Goal: Book appointment/travel/reservation

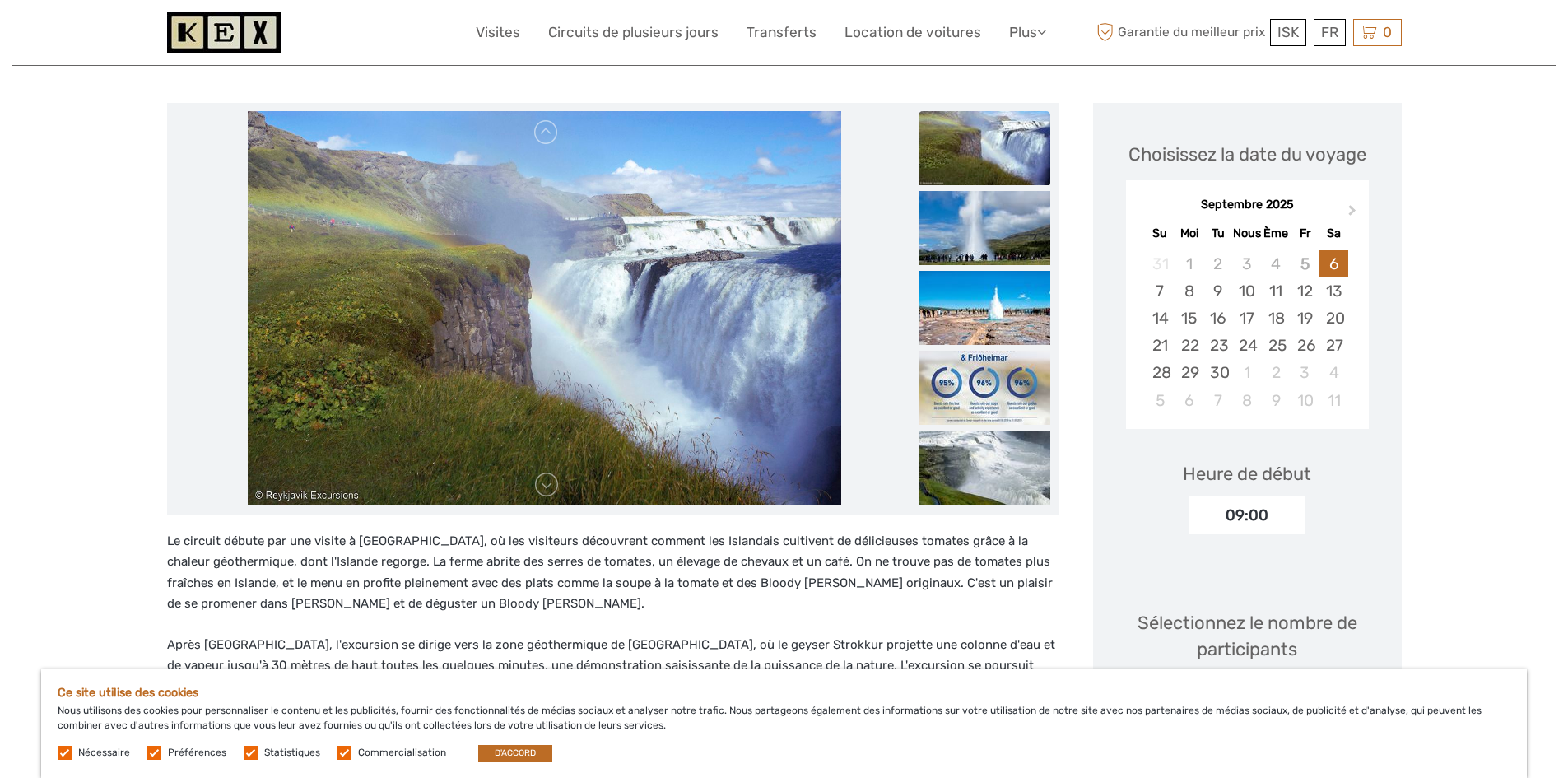
scroll to position [165, 0]
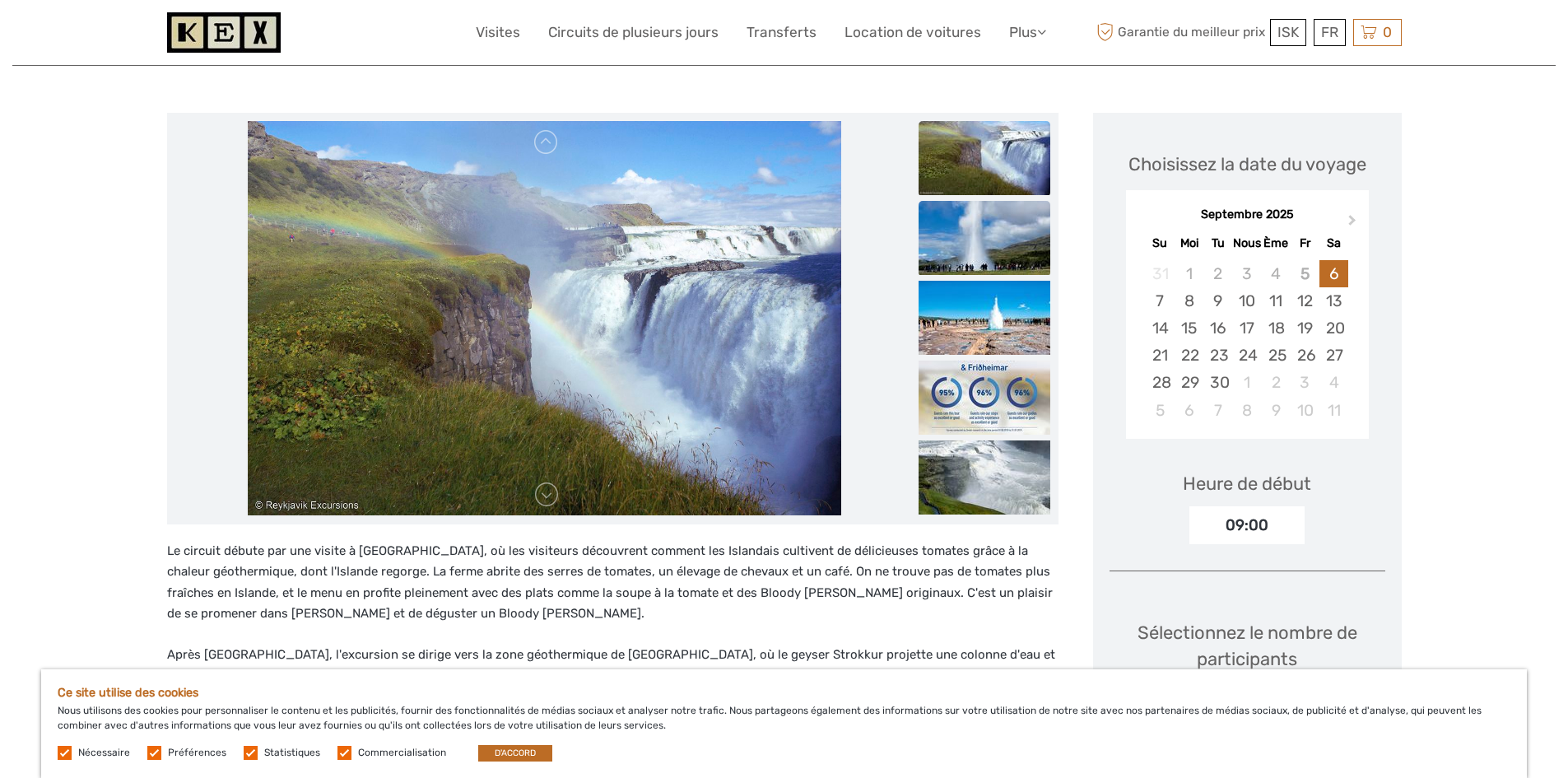
click at [991, 245] on img at bounding box center [984, 238] width 131 height 74
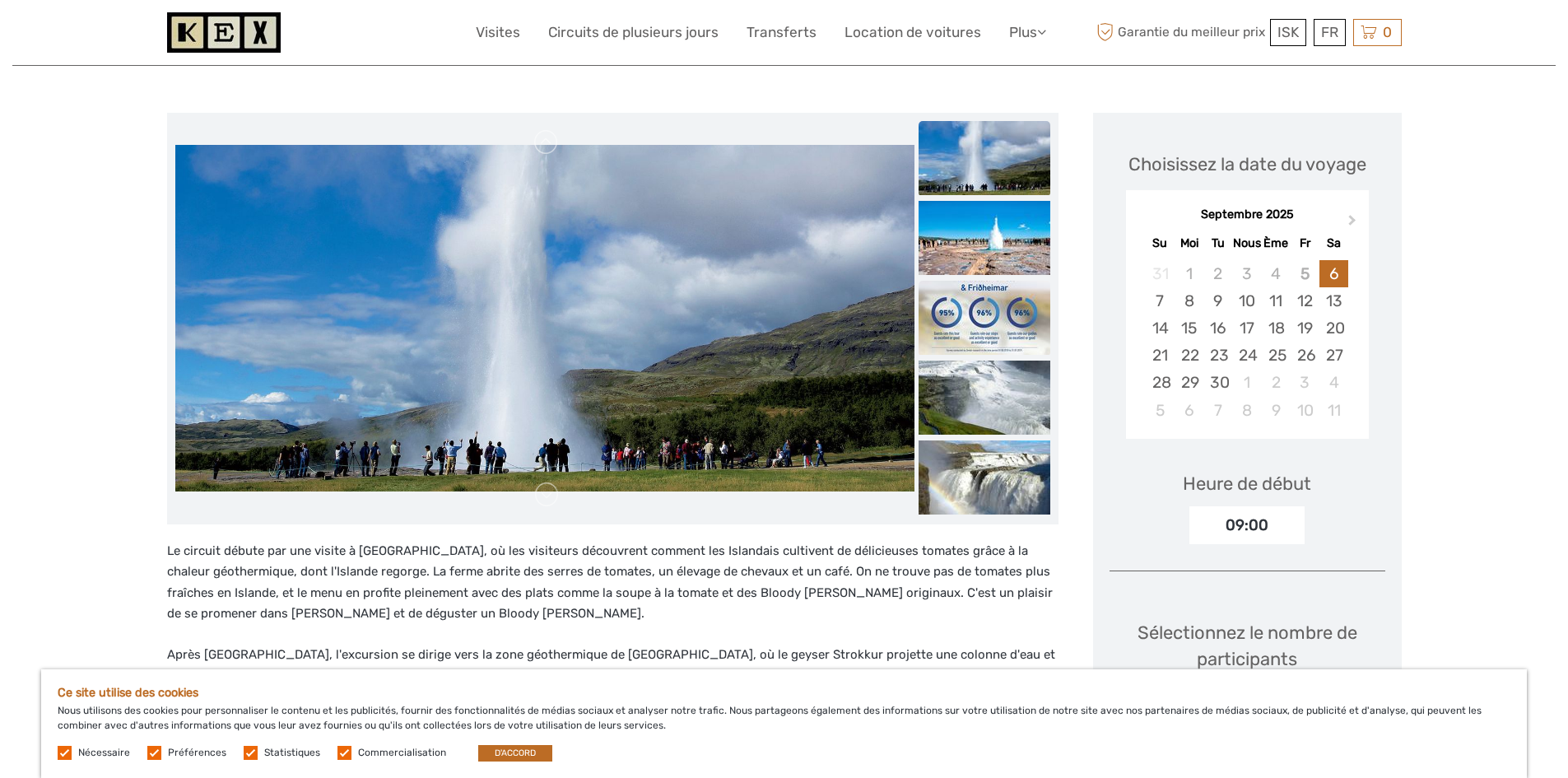
click at [990, 316] on img at bounding box center [984, 317] width 131 height 74
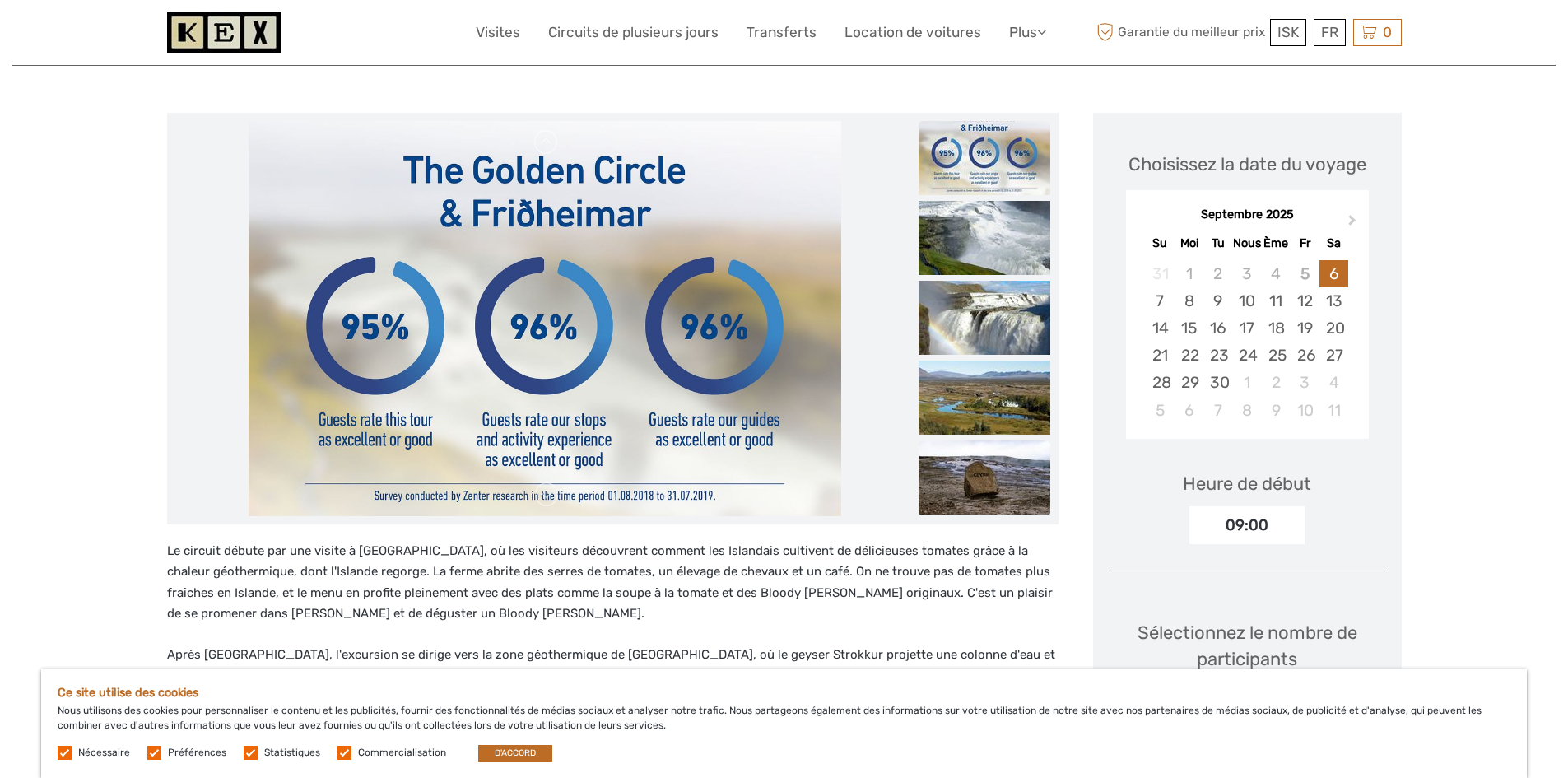
click at [991, 443] on img at bounding box center [984, 477] width 131 height 74
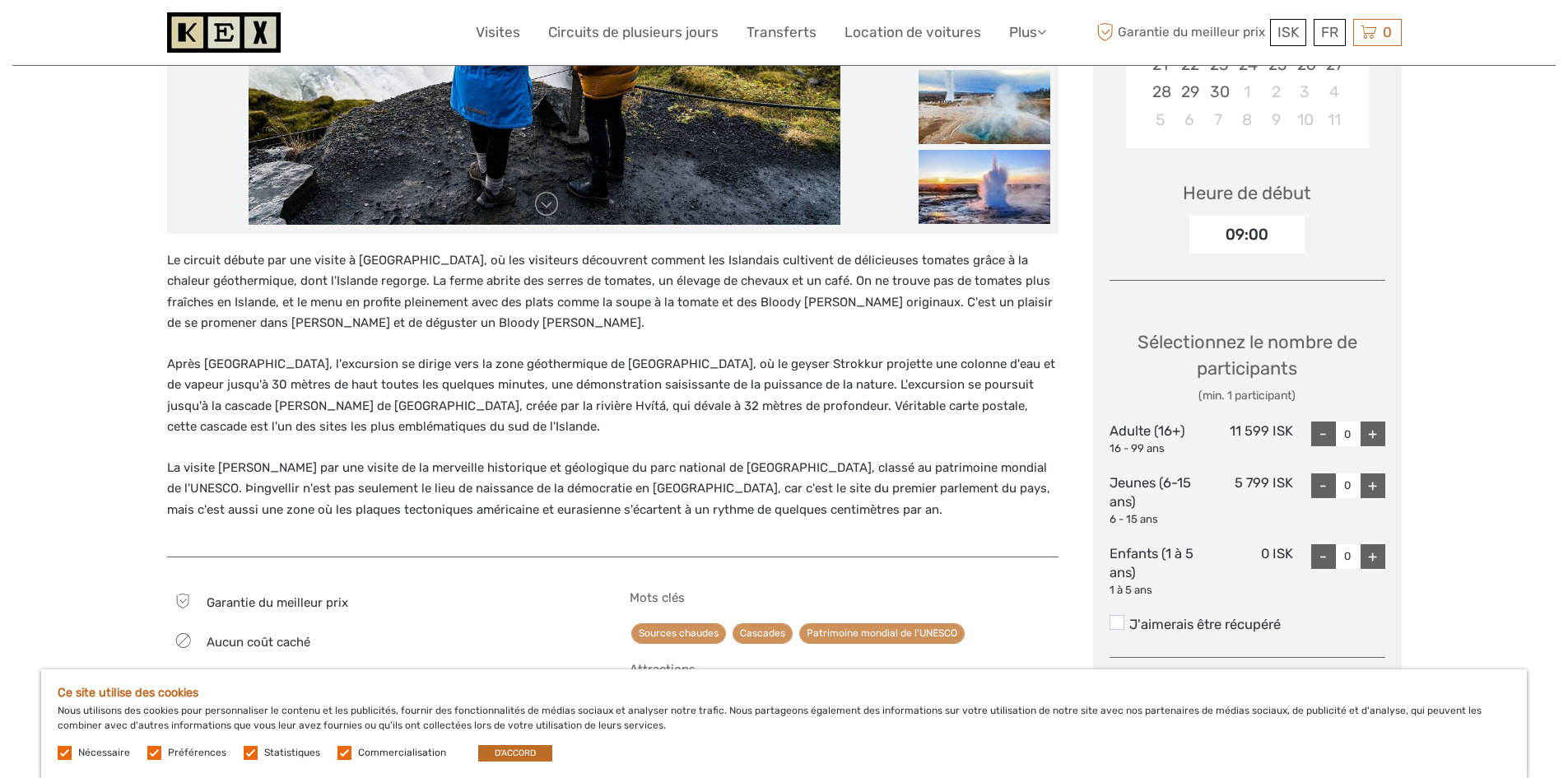
scroll to position [329, 0]
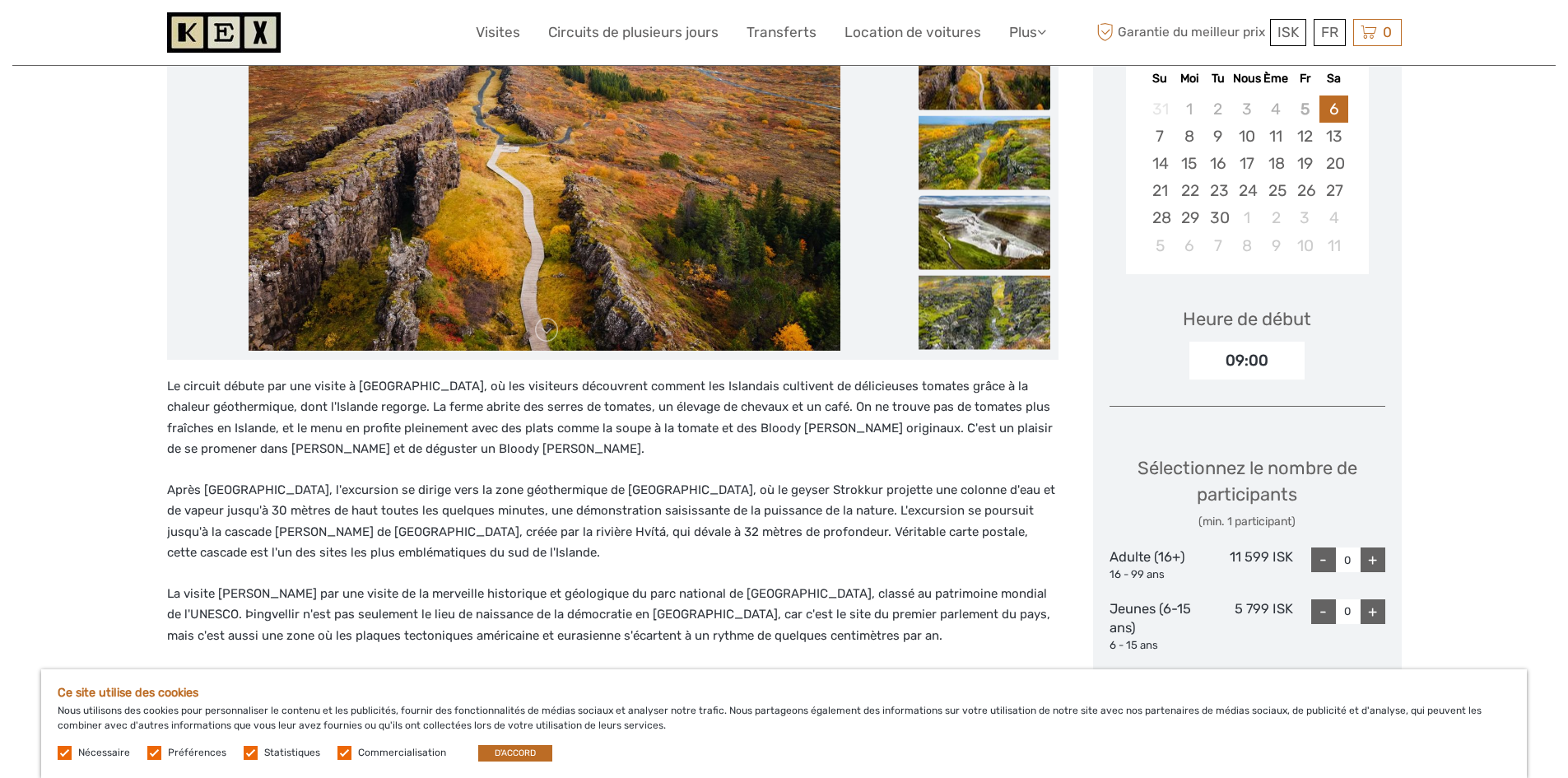
click at [966, 244] on img at bounding box center [984, 232] width 131 height 74
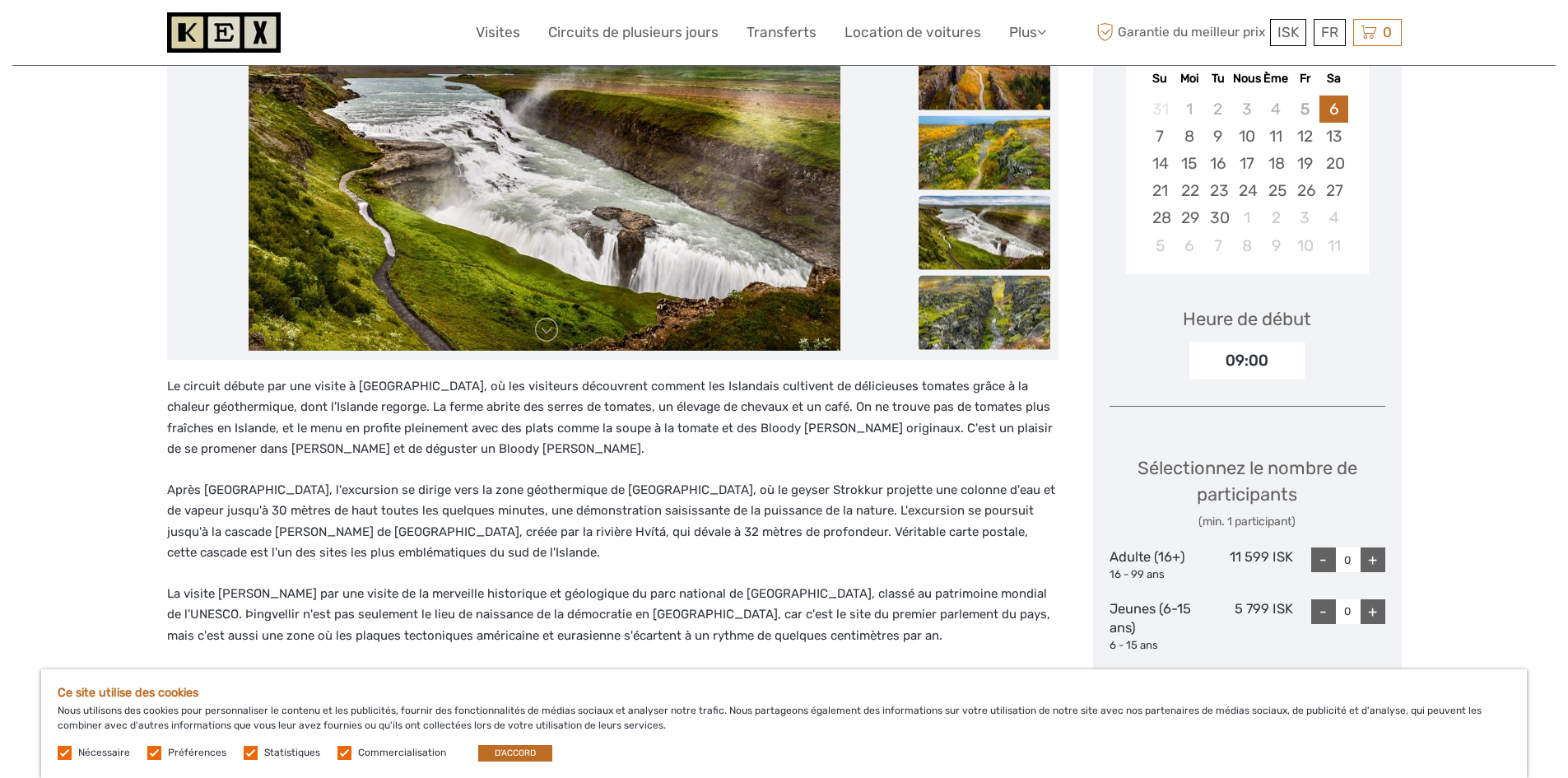
click at [980, 302] on img at bounding box center [984, 311] width 131 height 74
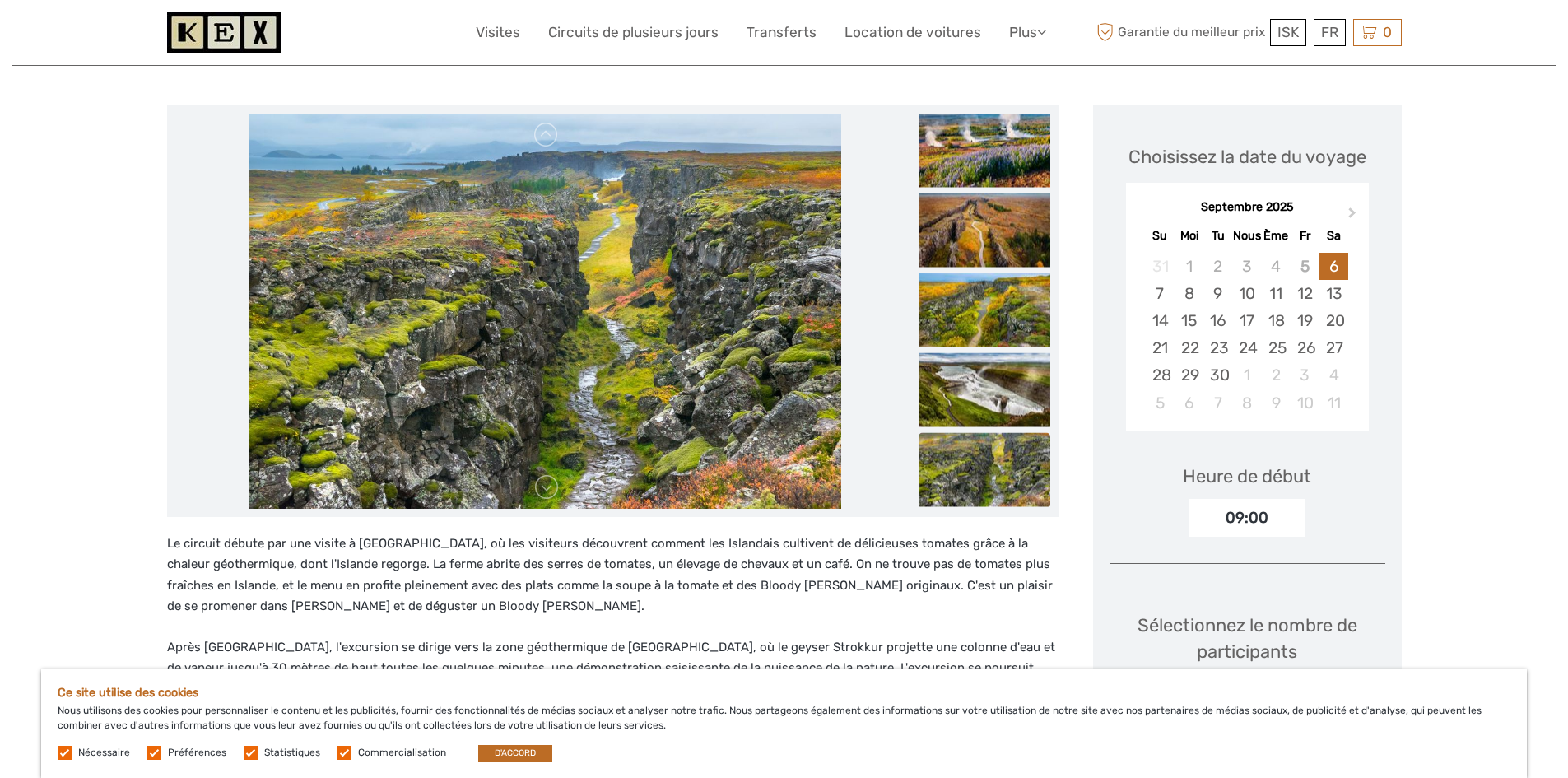
scroll to position [165, 0]
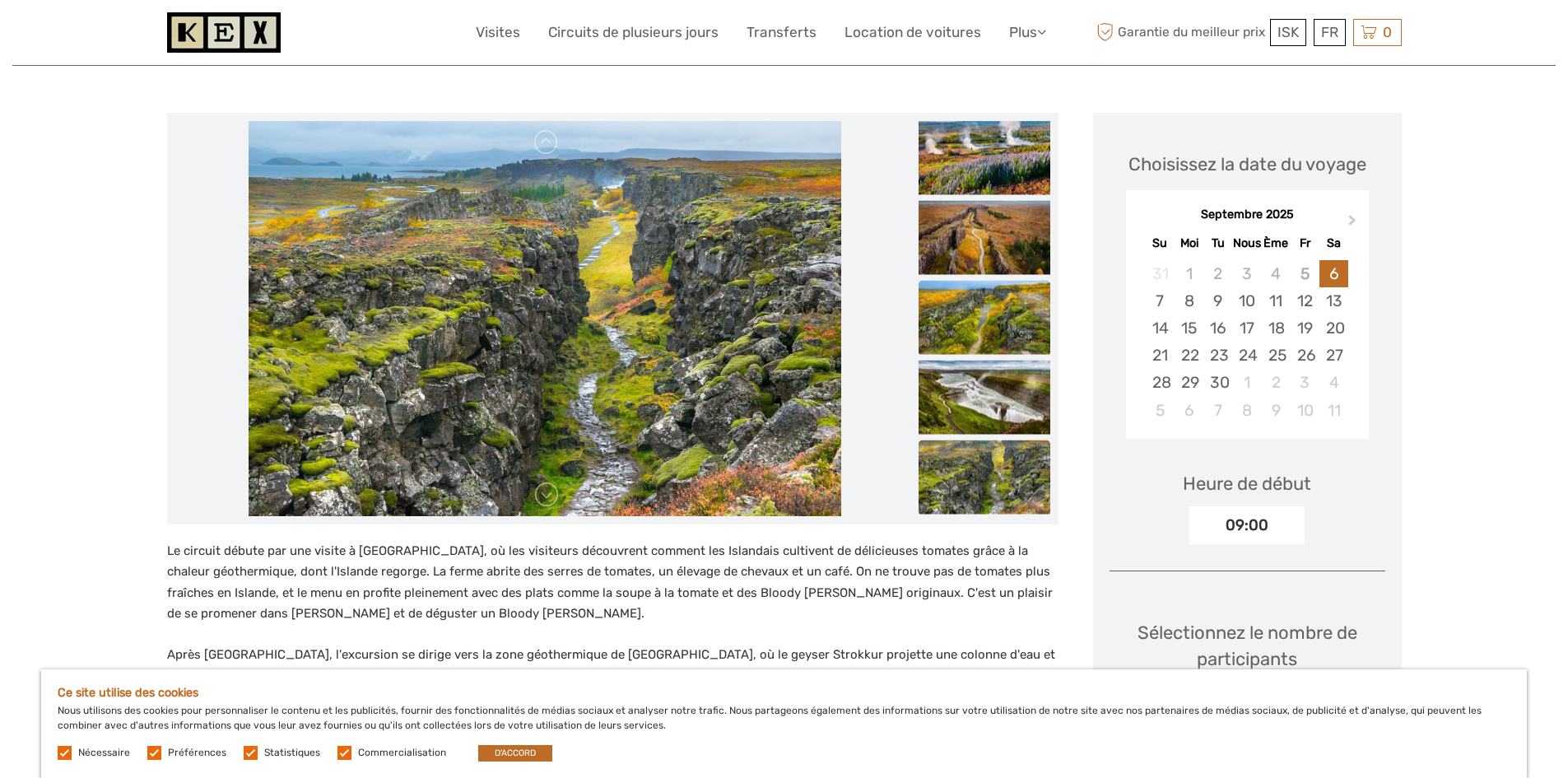
click at [986, 334] on img at bounding box center [984, 316] width 131 height 74
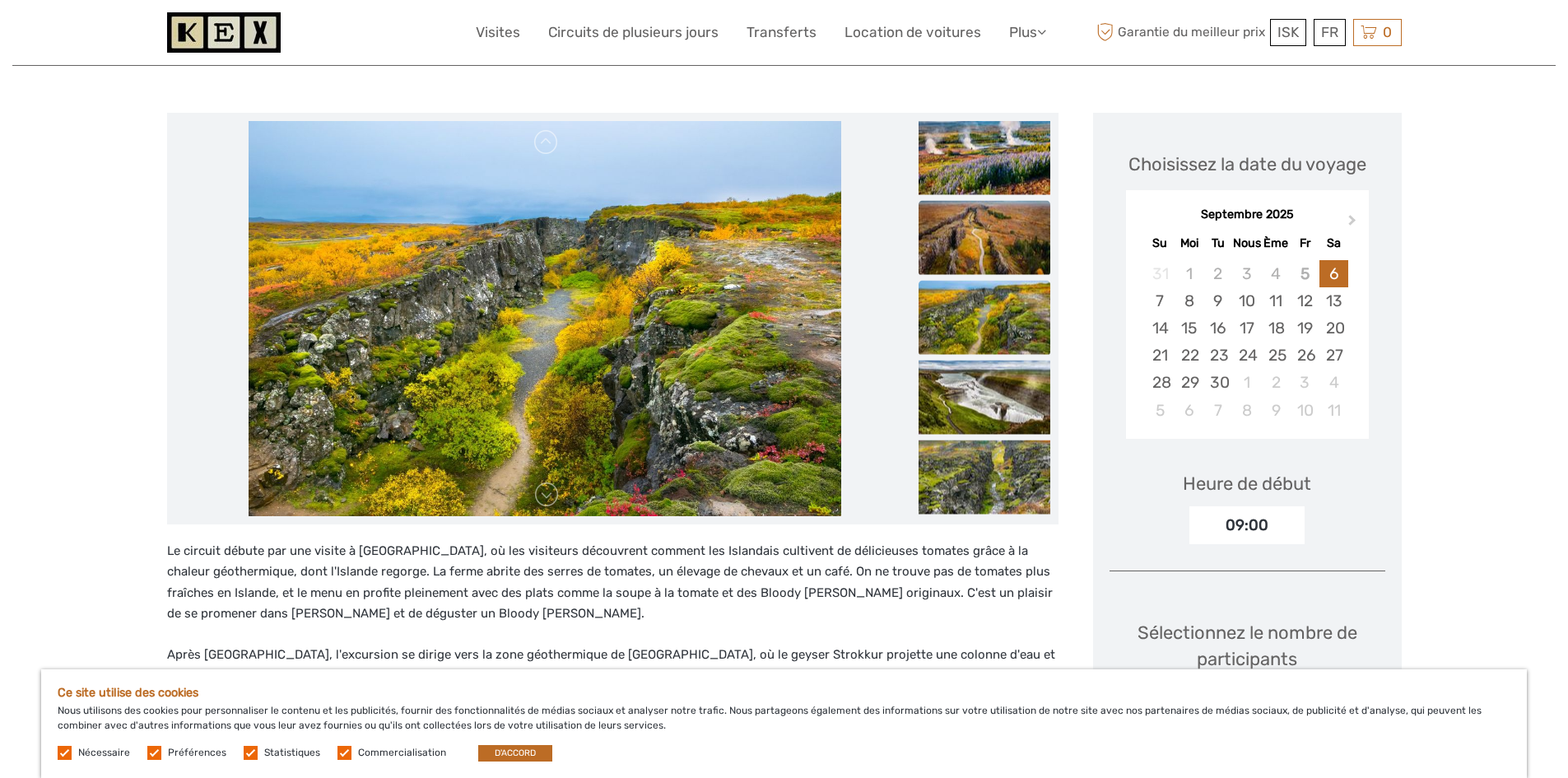
click at [998, 256] on img at bounding box center [984, 237] width 131 height 74
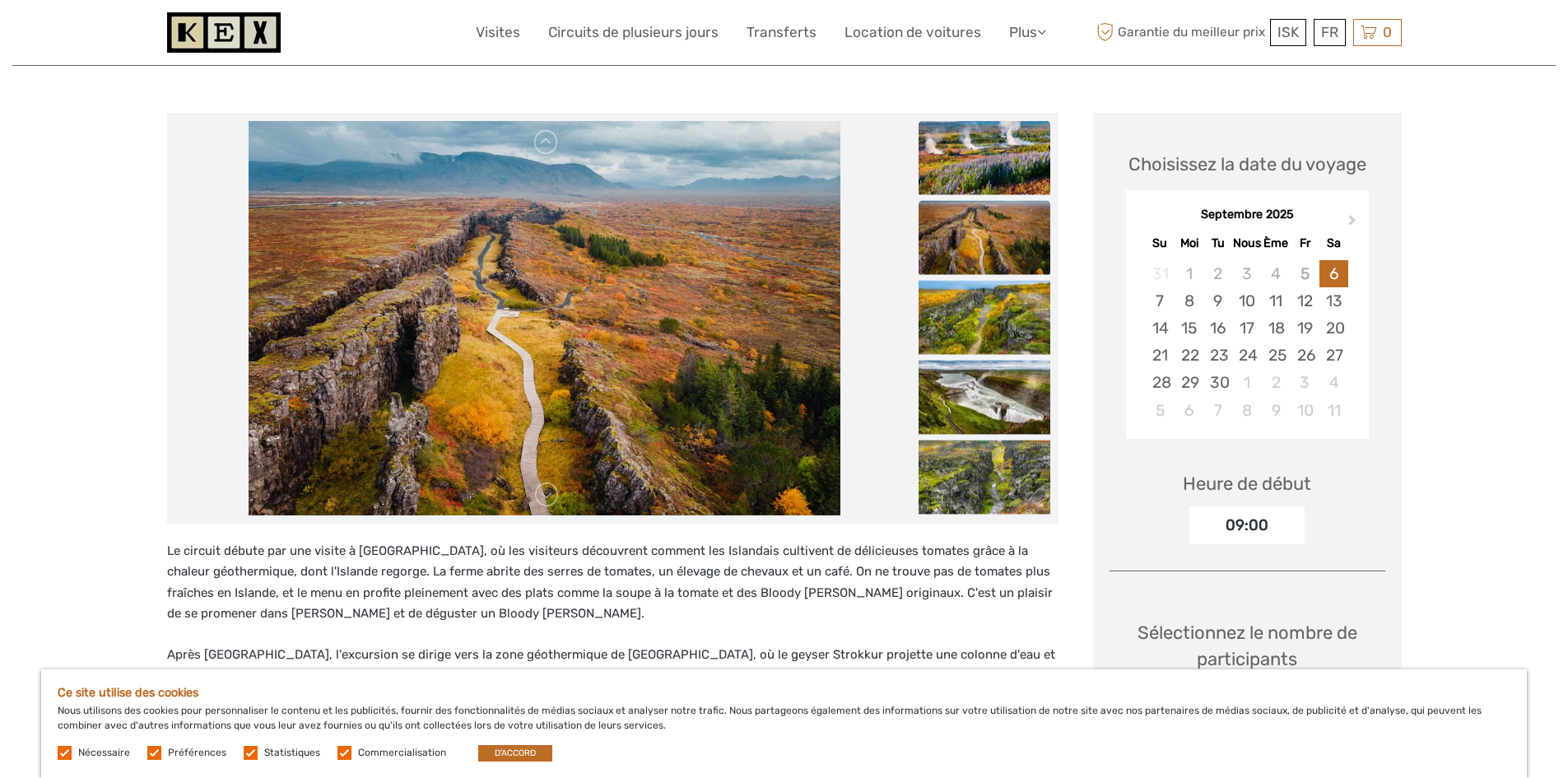
click at [1005, 168] on img at bounding box center [984, 157] width 131 height 74
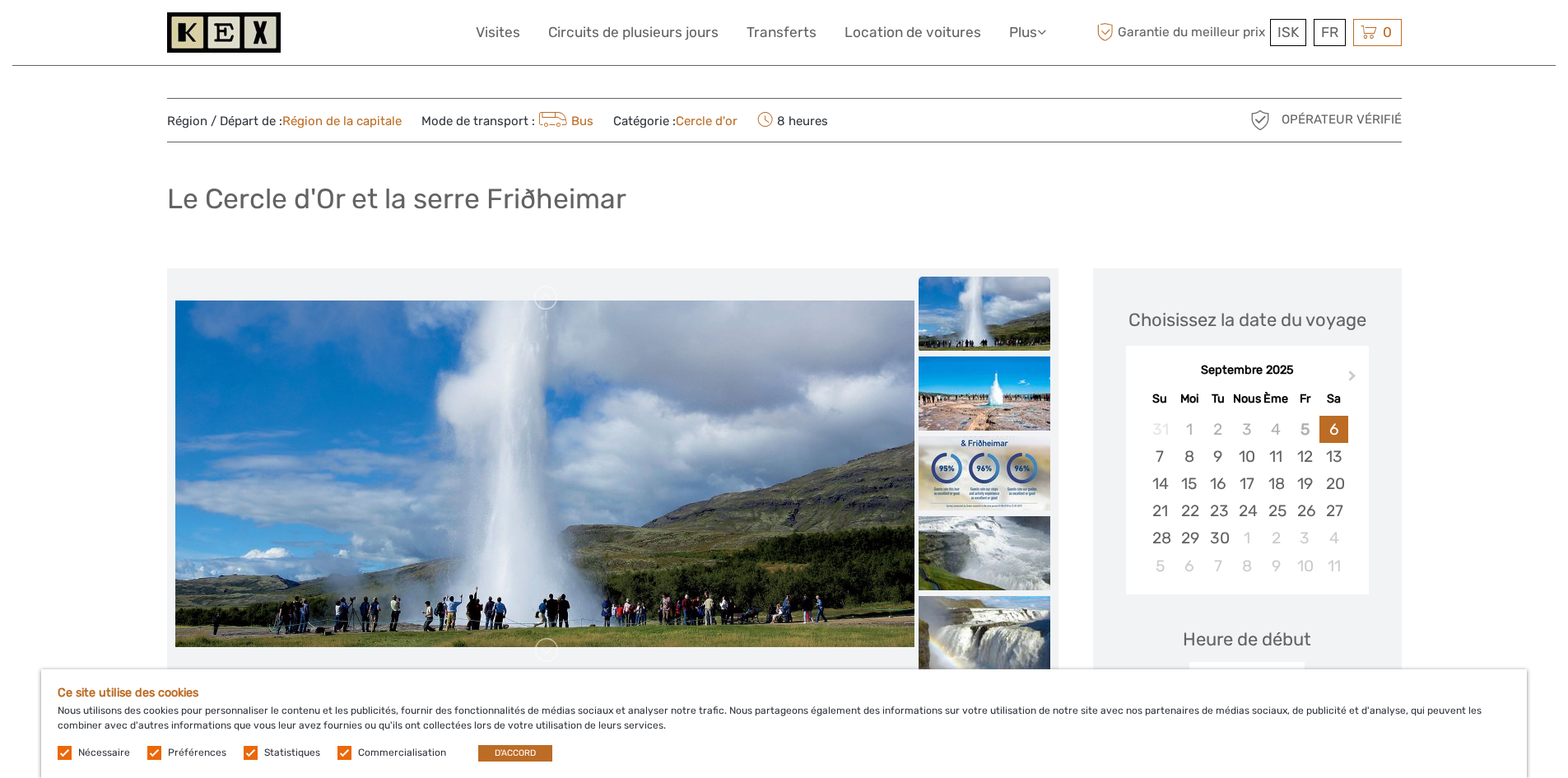
scroll to position [0, 0]
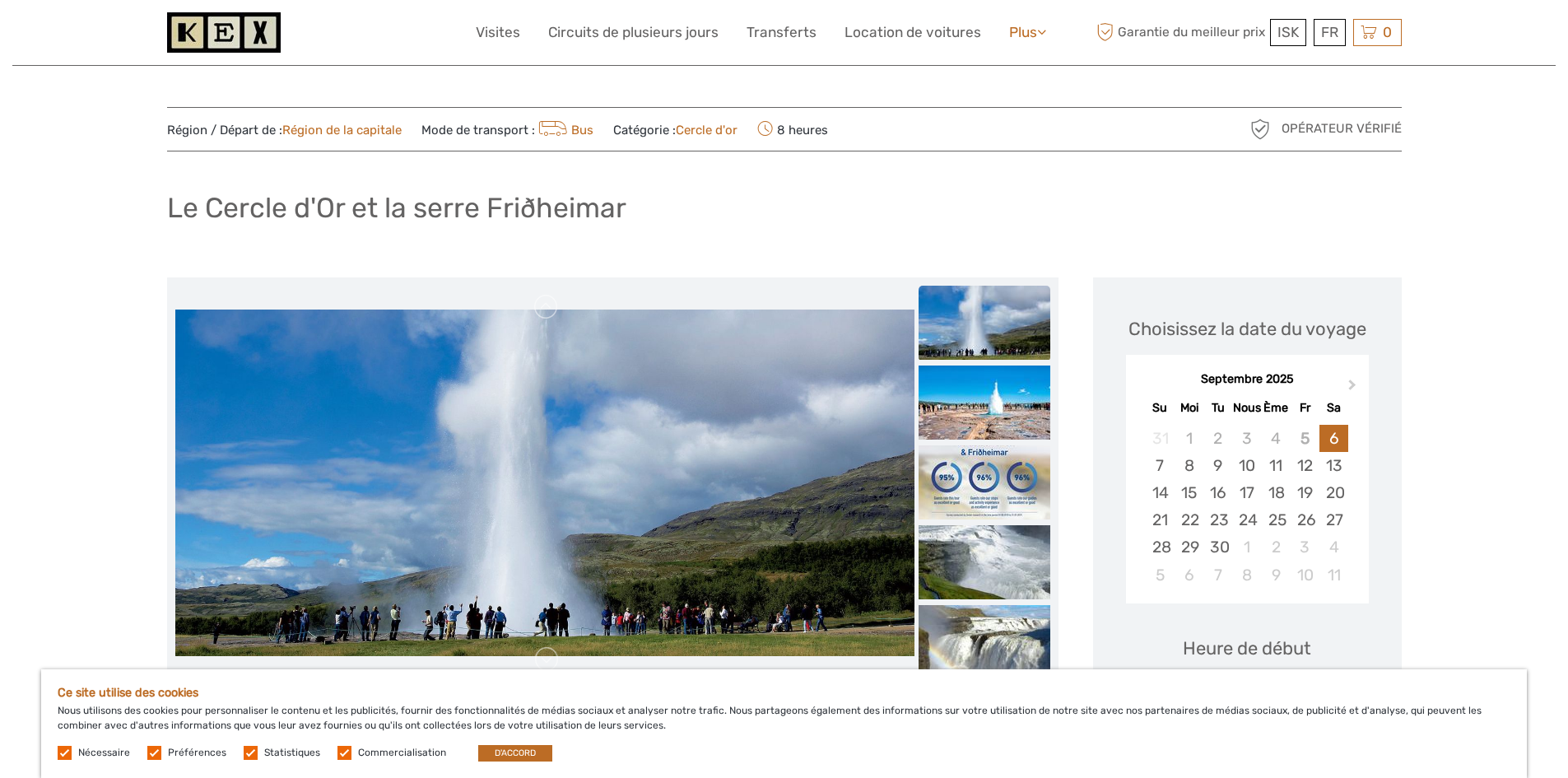
click at [1039, 40] on link "Plus" at bounding box center [1027, 32] width 37 height 24
click at [1038, 40] on link "Plus" at bounding box center [1027, 32] width 37 height 24
click at [885, 38] on font "Location de voitures" at bounding box center [912, 32] width 136 height 16
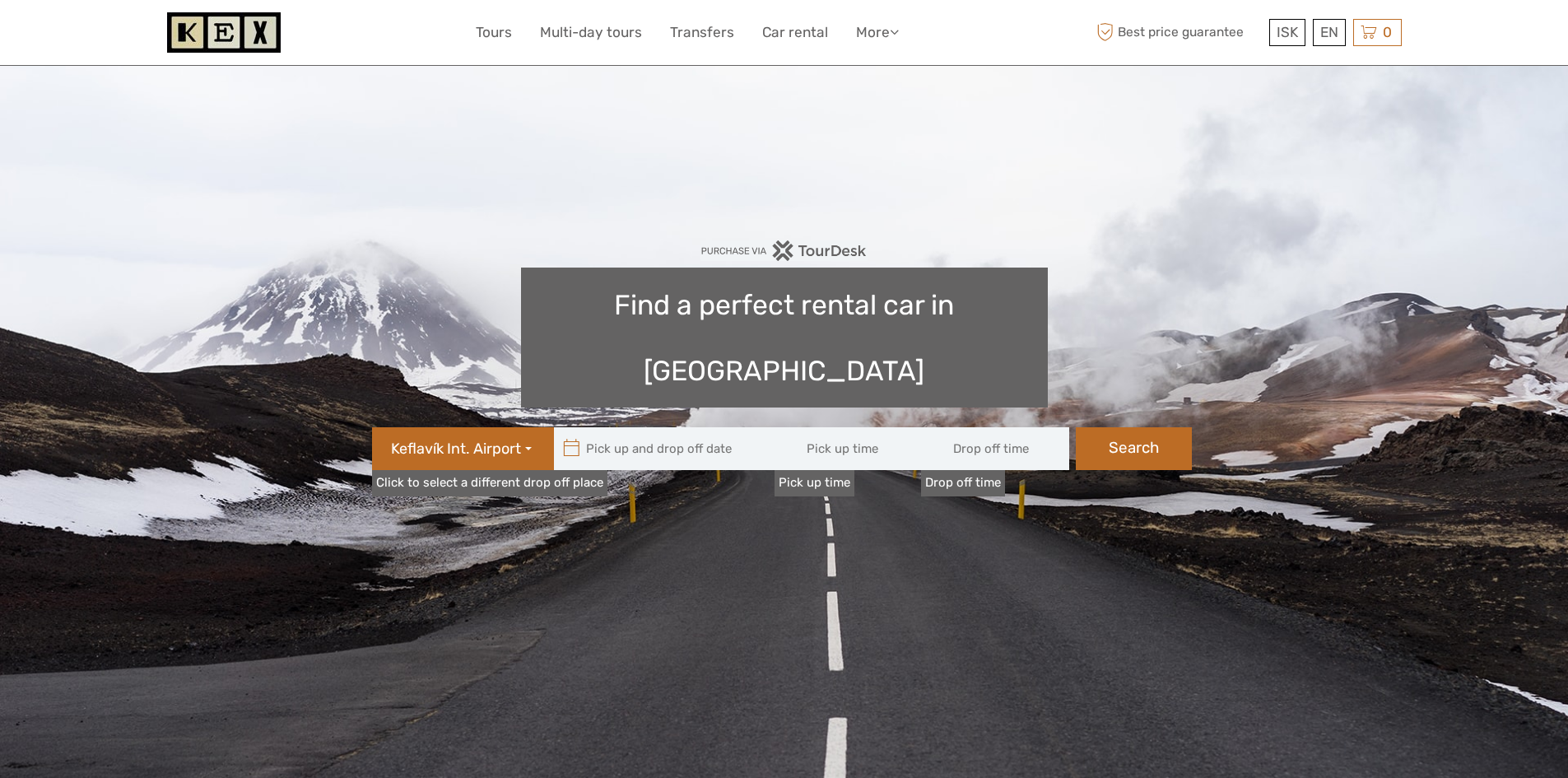
type input "08:00"
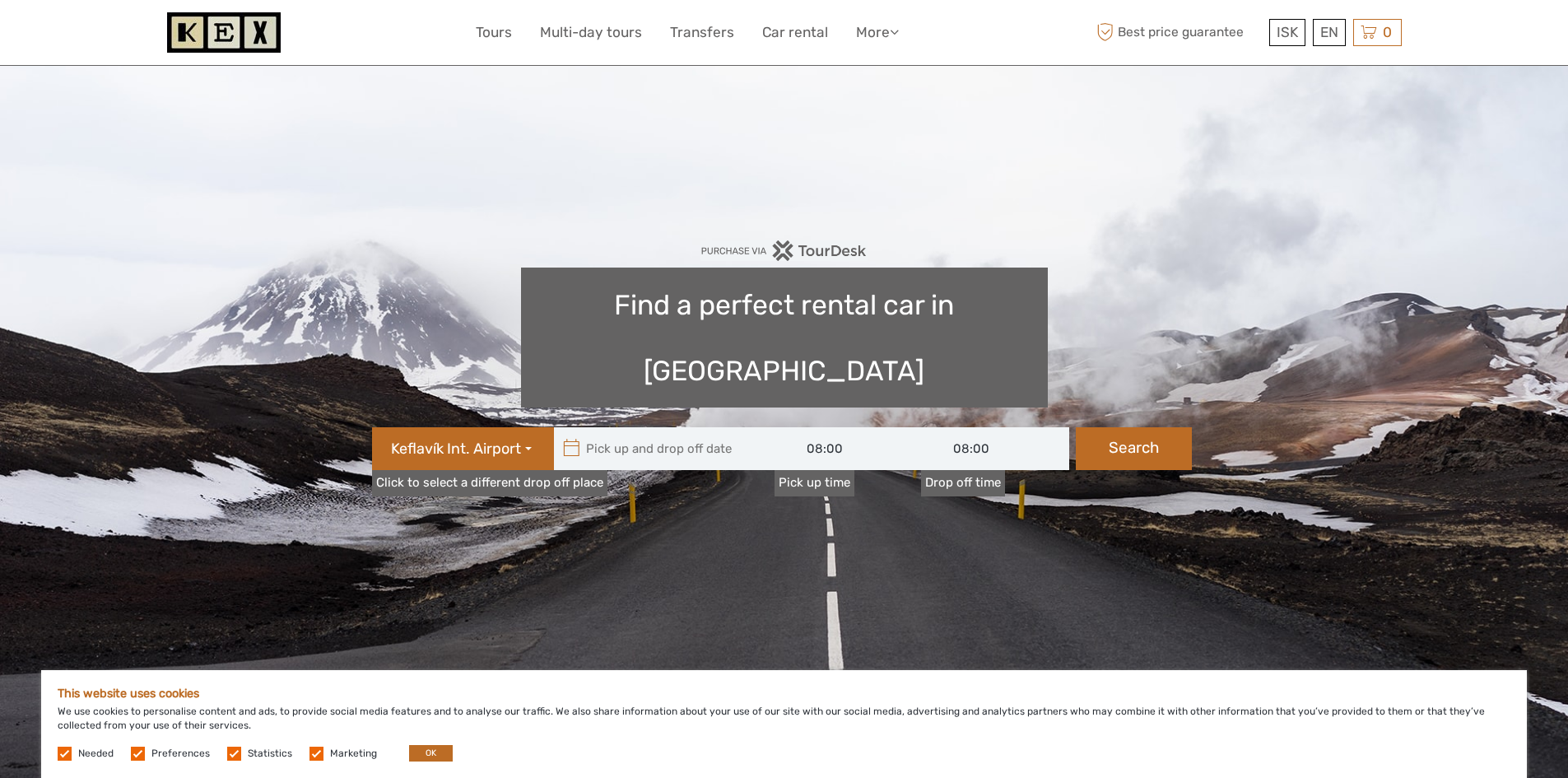
type input "[DATE]"
click at [671, 427] on input "text" at bounding box center [665, 449] width 223 height 43
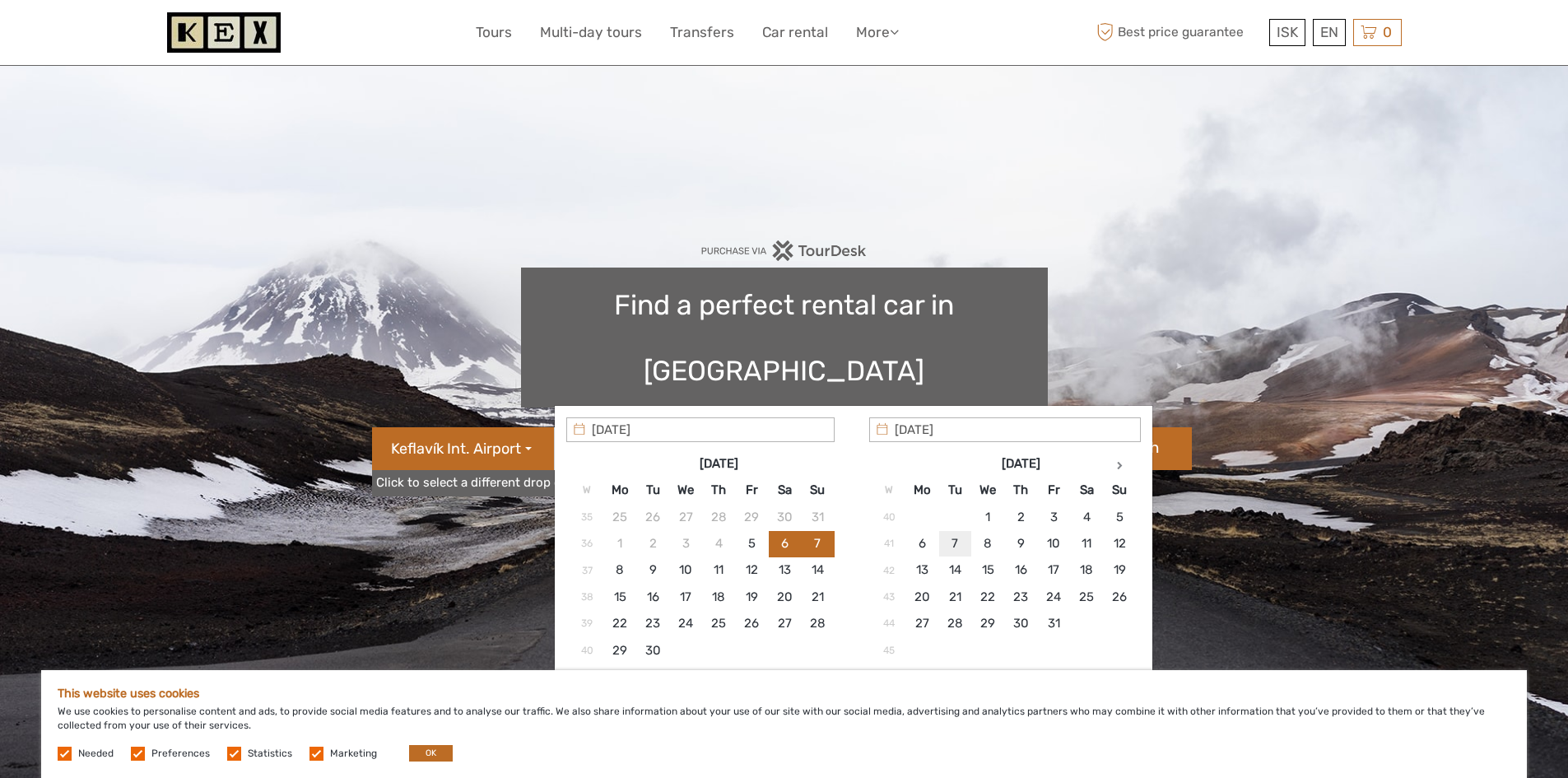
type input "[DATE]"
click at [951, 430] on input "[DATE]" at bounding box center [1004, 429] width 272 height 25
type input "[DATE] - [DATE]"
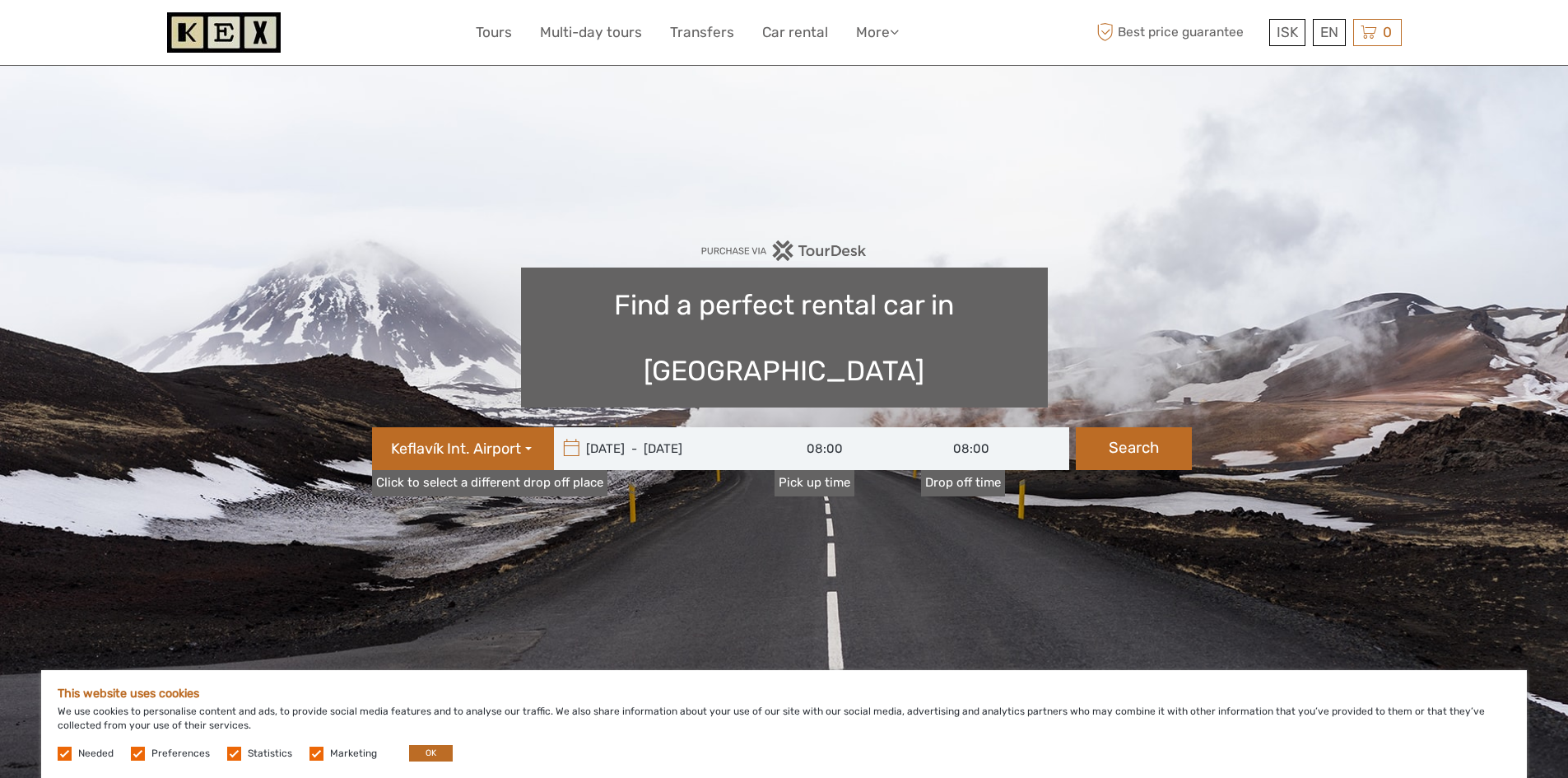
click at [852, 427] on input "08:00" at bounding box center [848, 449] width 148 height 43
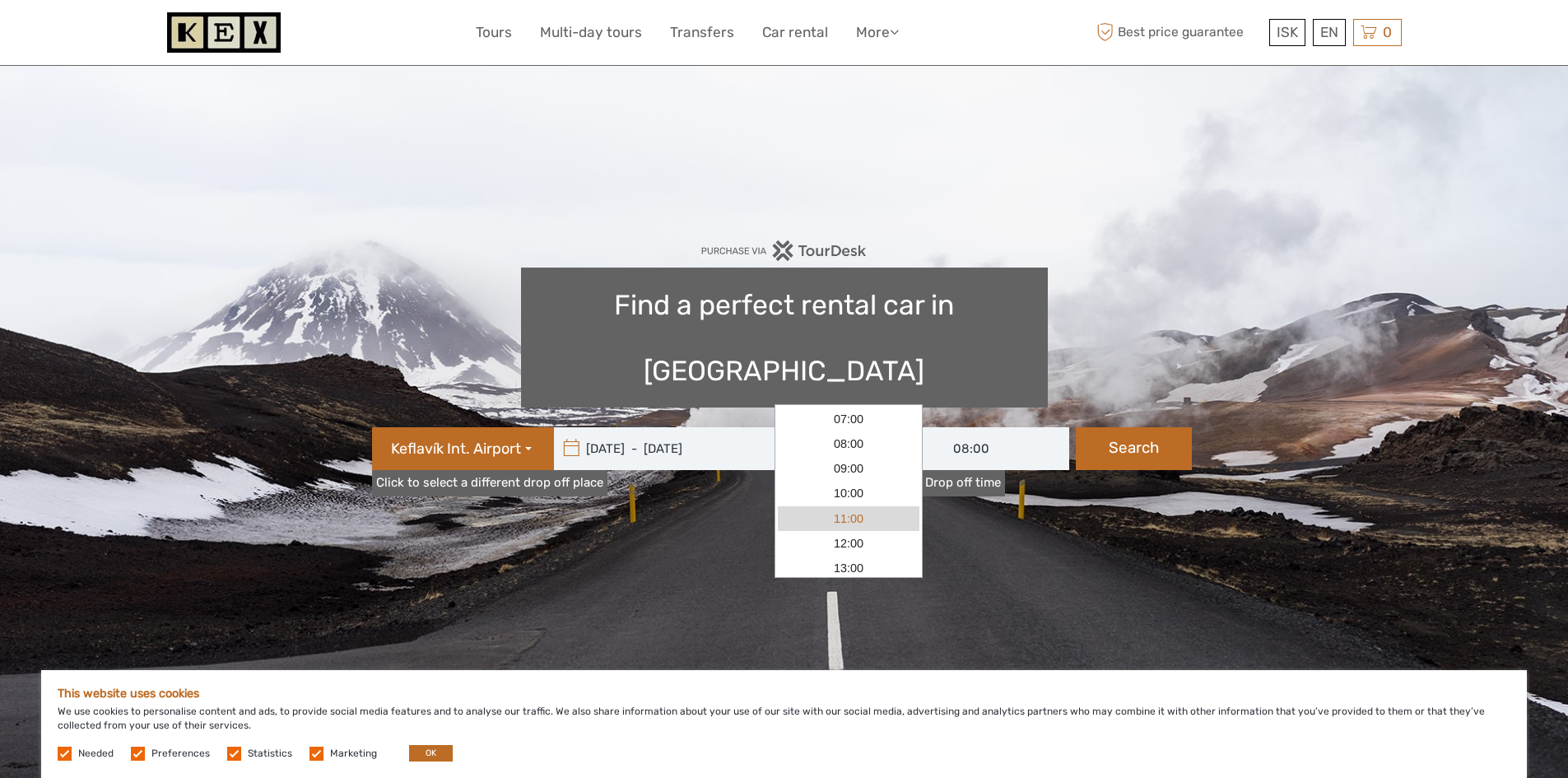
click at [860, 518] on link "11:00" at bounding box center [848, 519] width 142 height 25
type input "11:00"
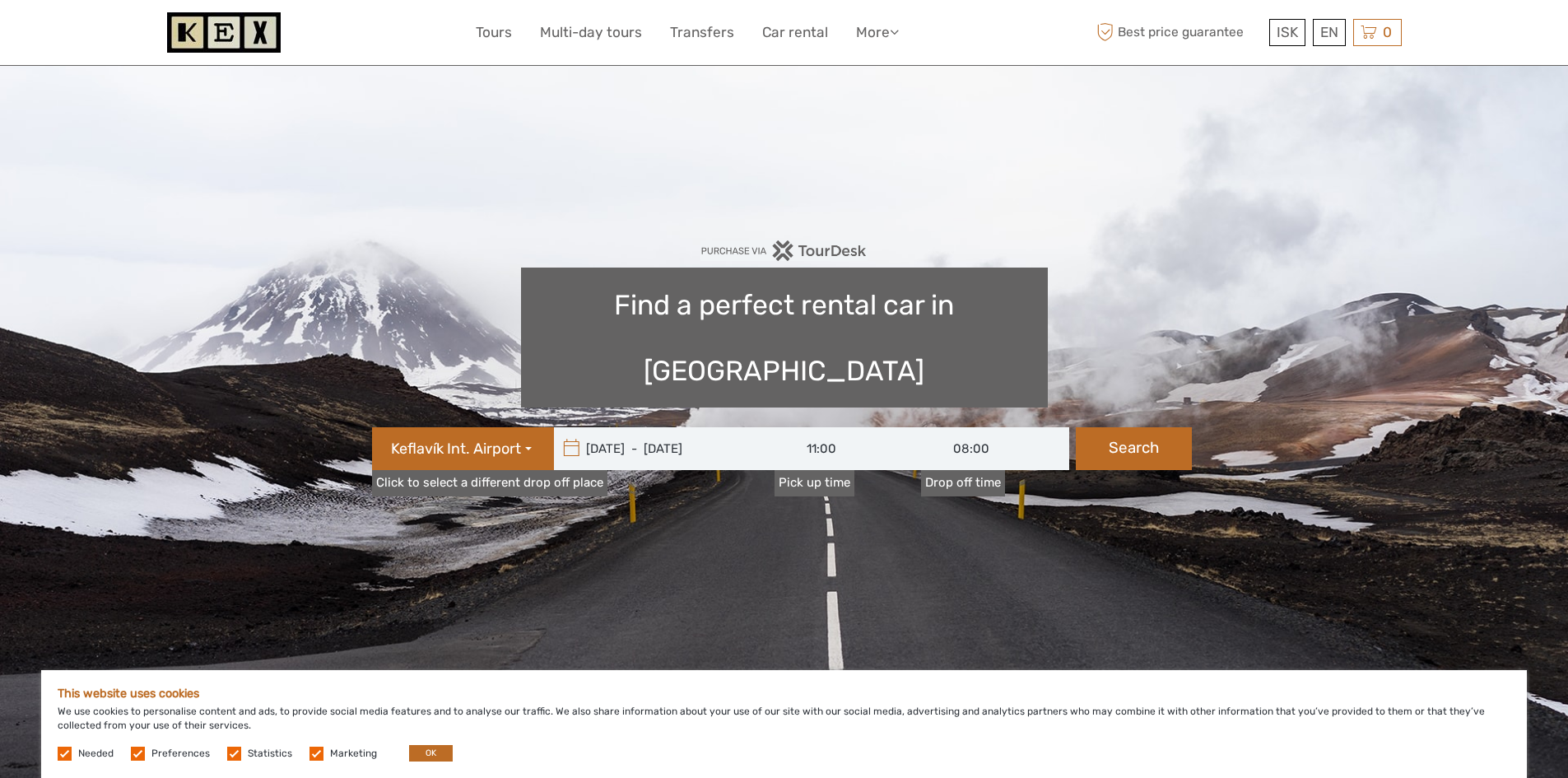
click at [1002, 427] on input "08:00" at bounding box center [995, 449] width 148 height 43
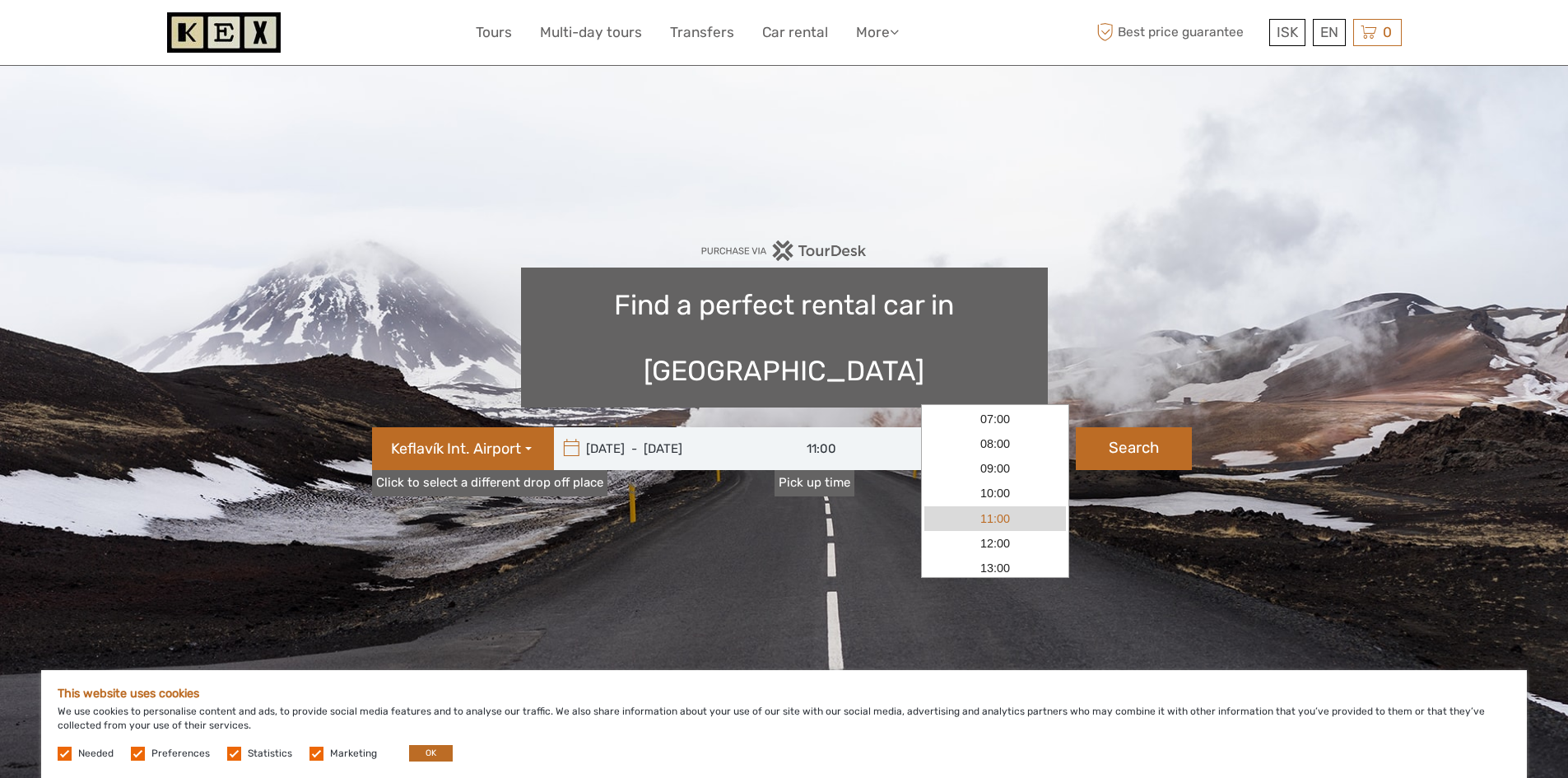
click at [989, 523] on link "11:00" at bounding box center [995, 519] width 142 height 25
type input "11:00"
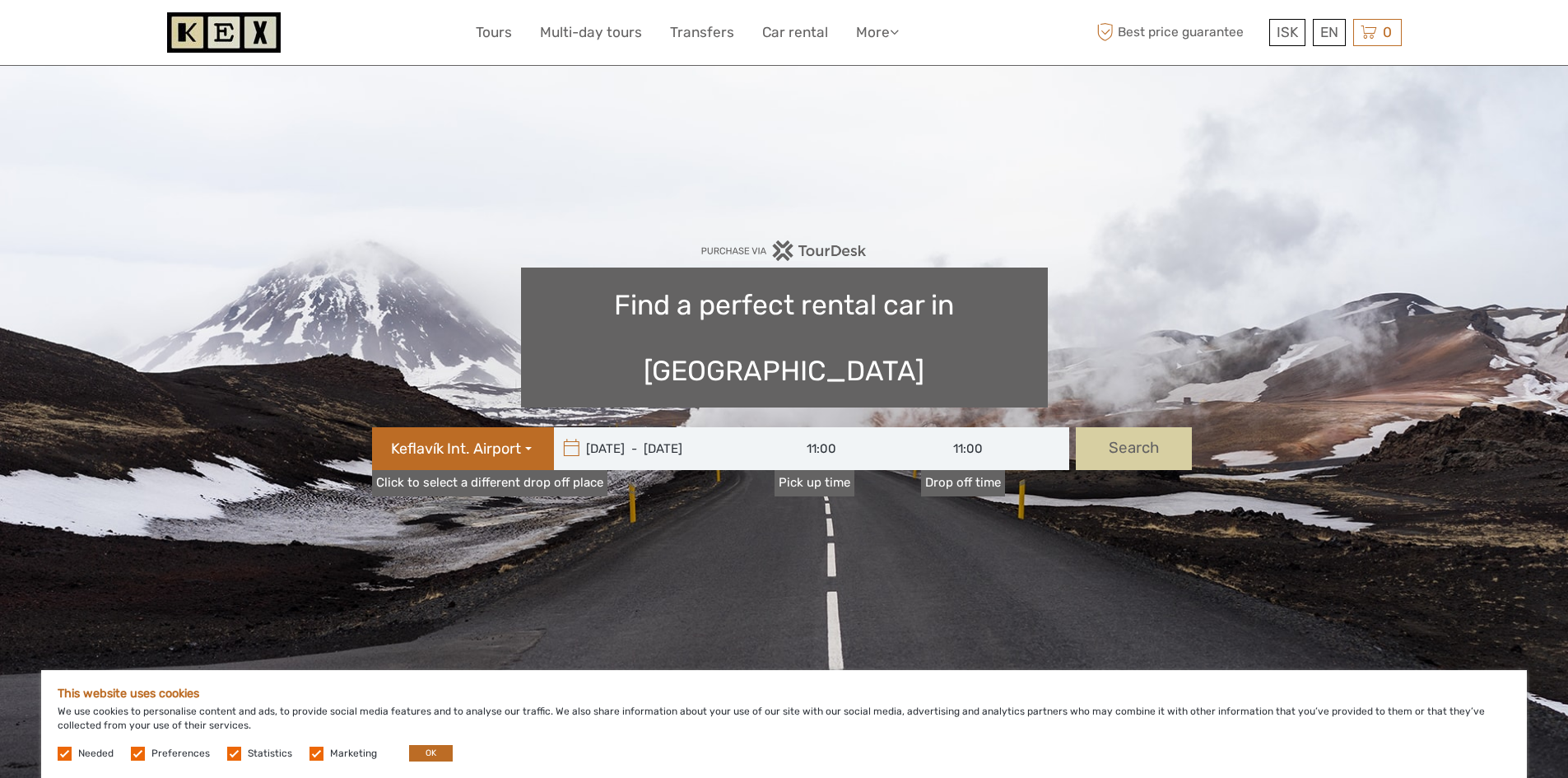
click at [1101, 427] on button "Search" at bounding box center [1134, 449] width 116 height 43
type input "[DATE] - [DATE]"
type input "11:00"
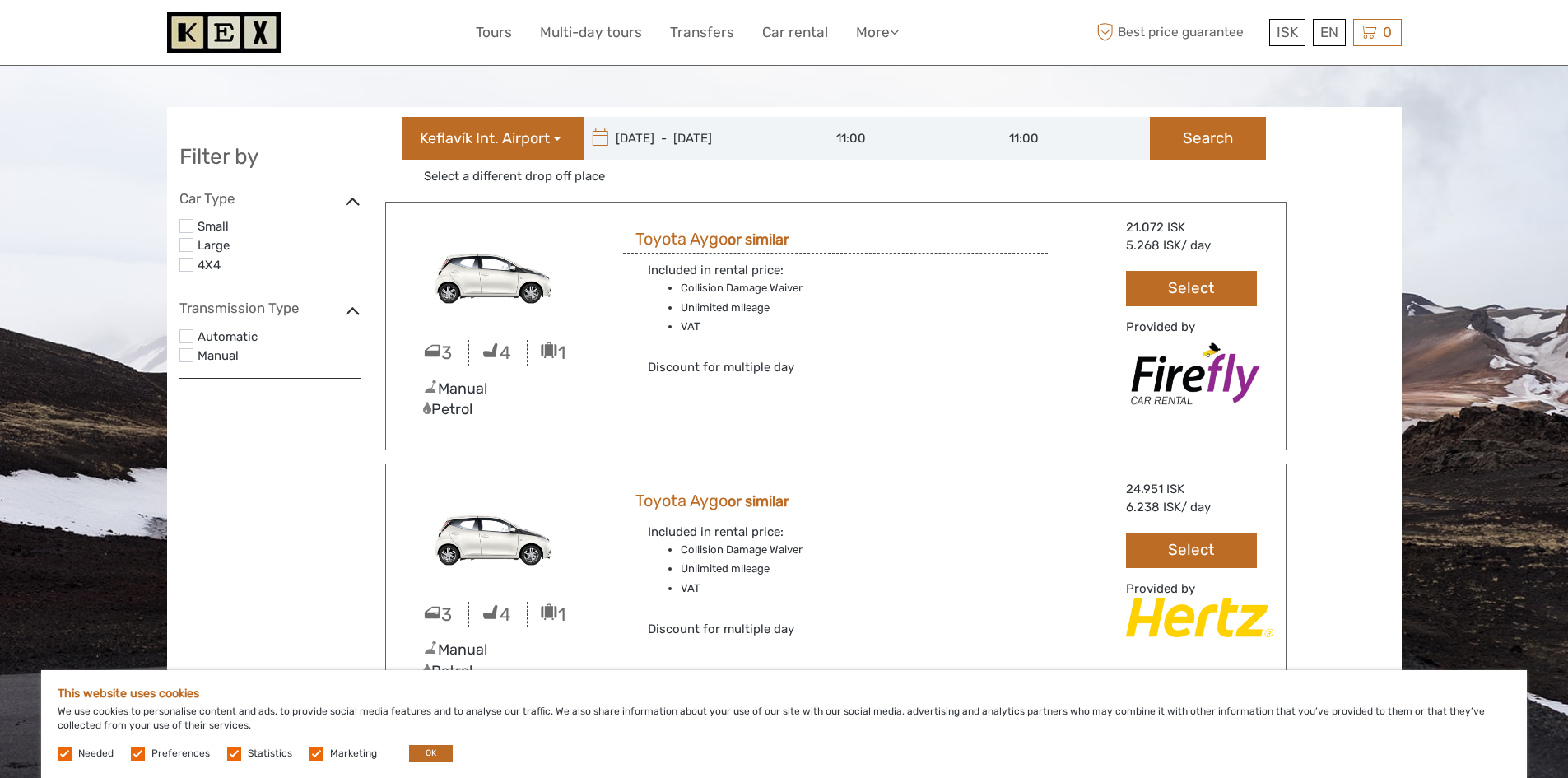
click at [1415, 19] on header "ISK ISK € $ £ EN English Español Deutsch Tours Multi-day tours Transfers Car re…" at bounding box center [784, 32] width 1568 height 66
click at [1273, 95] on link "€" at bounding box center [1276, 99] width 56 height 30
click at [1275, 66] on link "ISK" at bounding box center [1276, 66] width 56 height 30
click at [1270, 107] on link "€" at bounding box center [1276, 99] width 56 height 30
click at [1270, 134] on link "$" at bounding box center [1276, 132] width 56 height 30
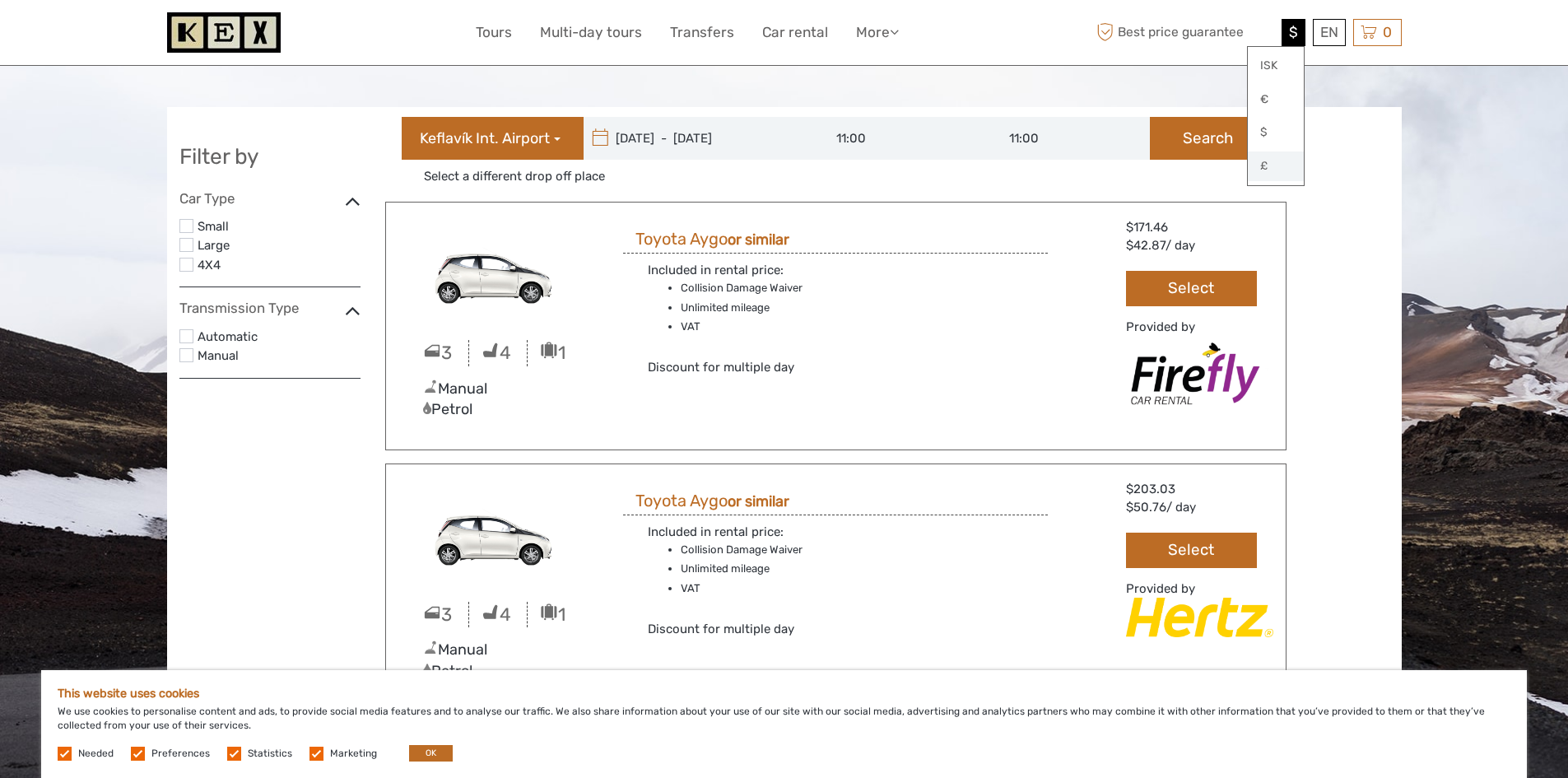
click at [1269, 164] on link "£" at bounding box center [1276, 166] width 56 height 30
click at [1268, 119] on link "$" at bounding box center [1276, 132] width 56 height 30
click at [1267, 102] on link "€" at bounding box center [1276, 99] width 56 height 30
click at [1266, 67] on link "ISK" at bounding box center [1276, 66] width 56 height 30
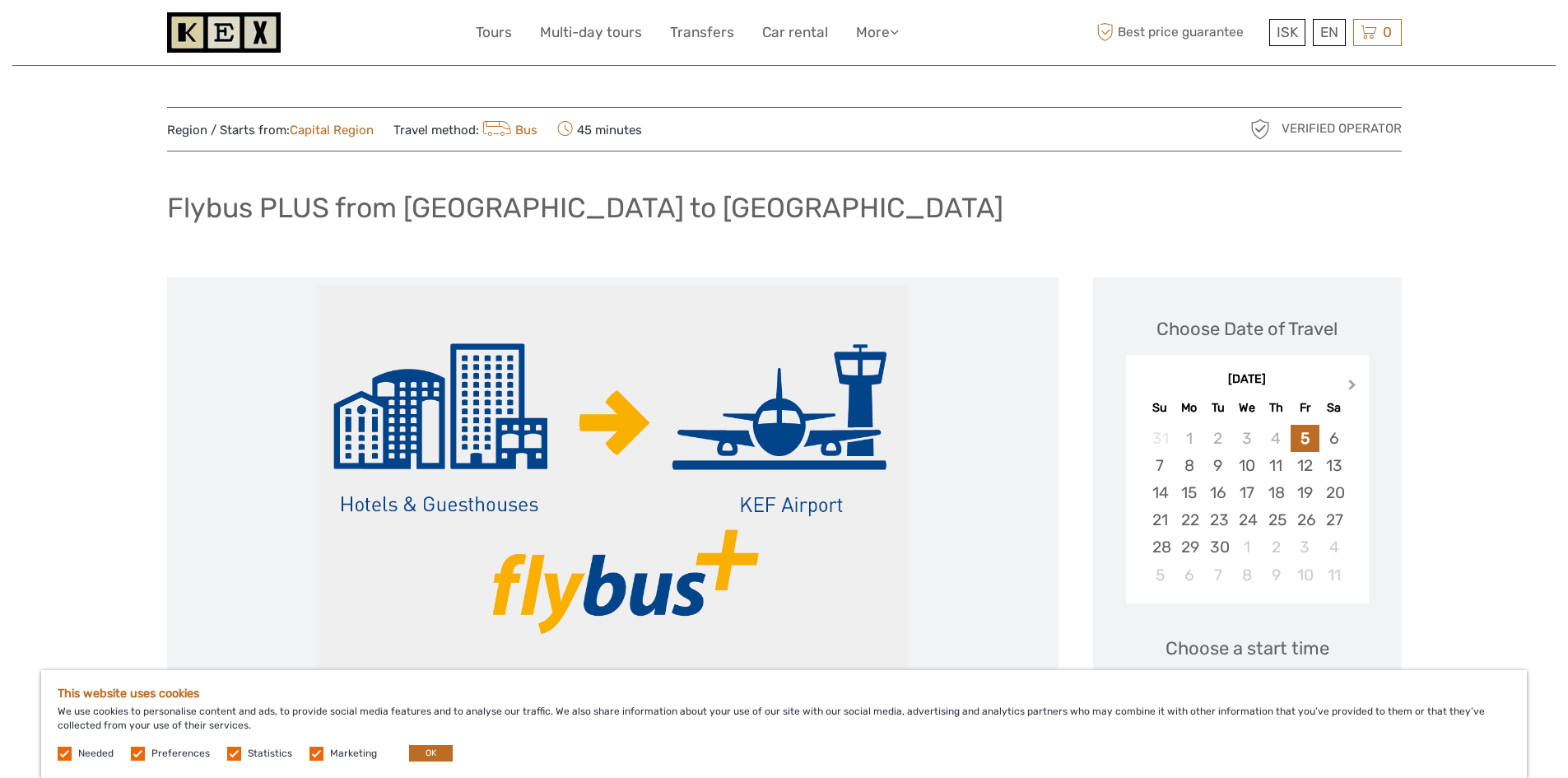
click at [1345, 392] on button "Next Month" at bounding box center [1354, 388] width 26 height 26
click at [1163, 496] on div "12" at bounding box center [1160, 493] width 29 height 27
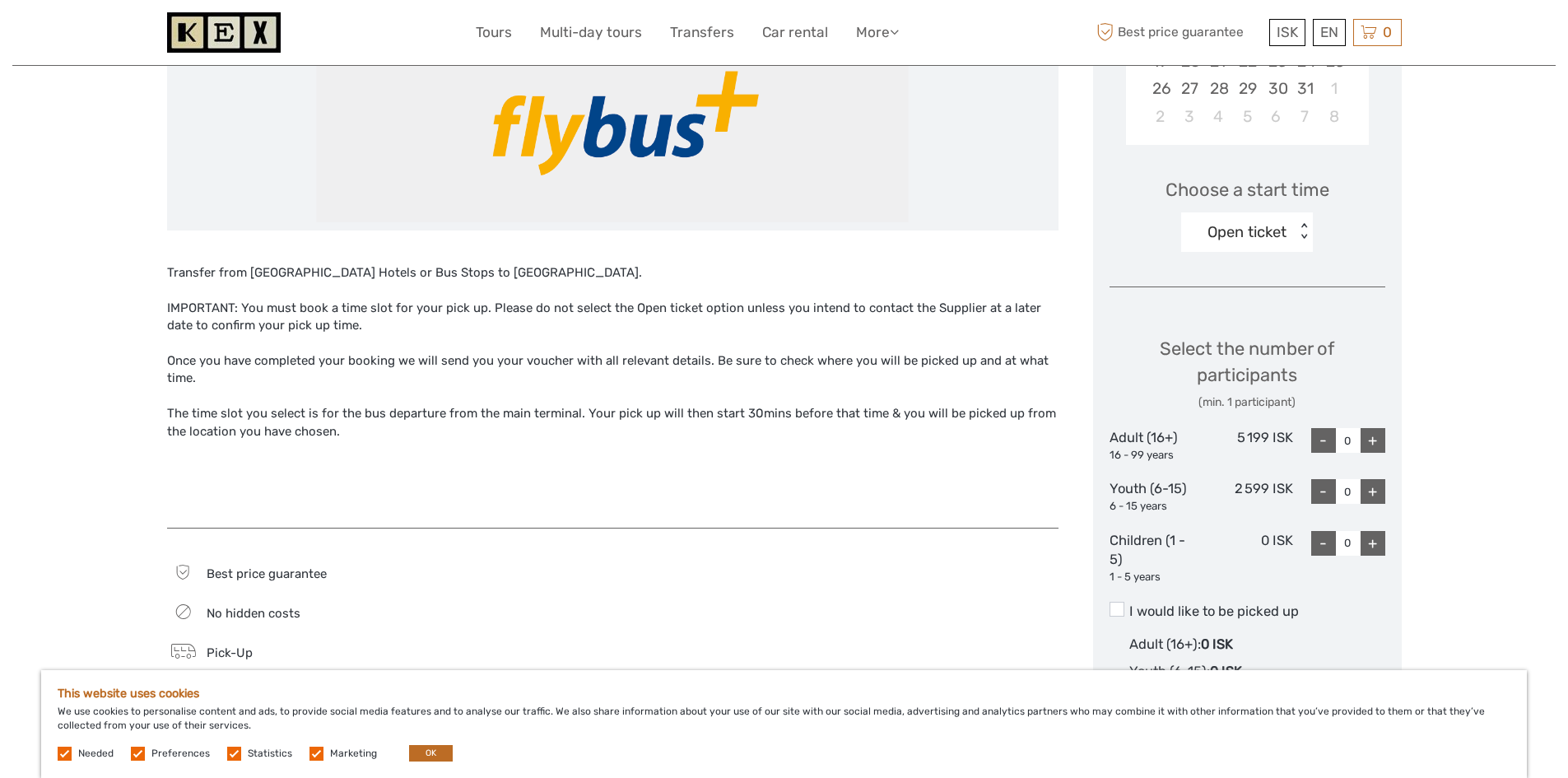
scroll to position [494, 0]
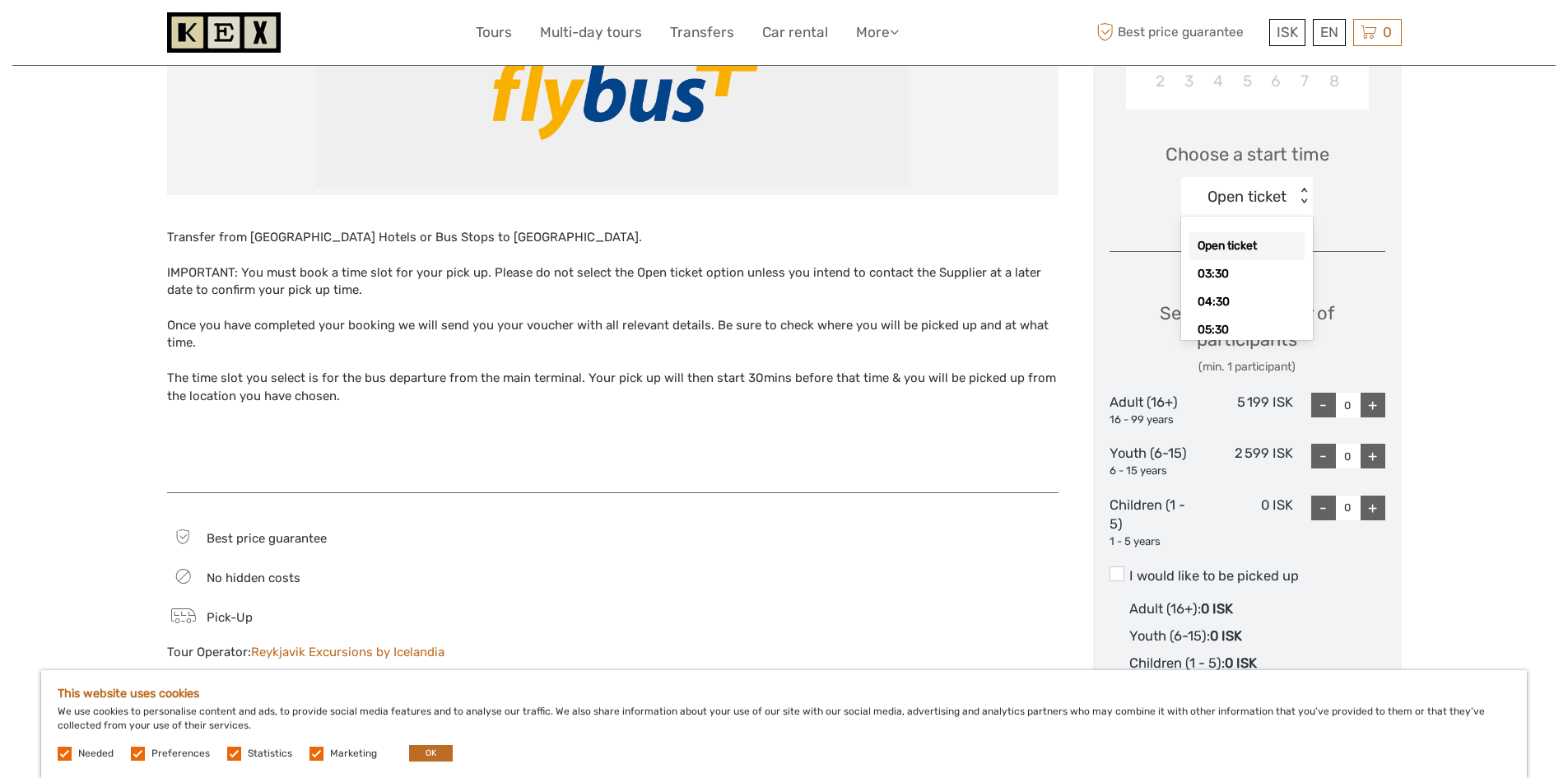
click at [1305, 190] on div "Open ticket < >" at bounding box center [1247, 197] width 131 height 39
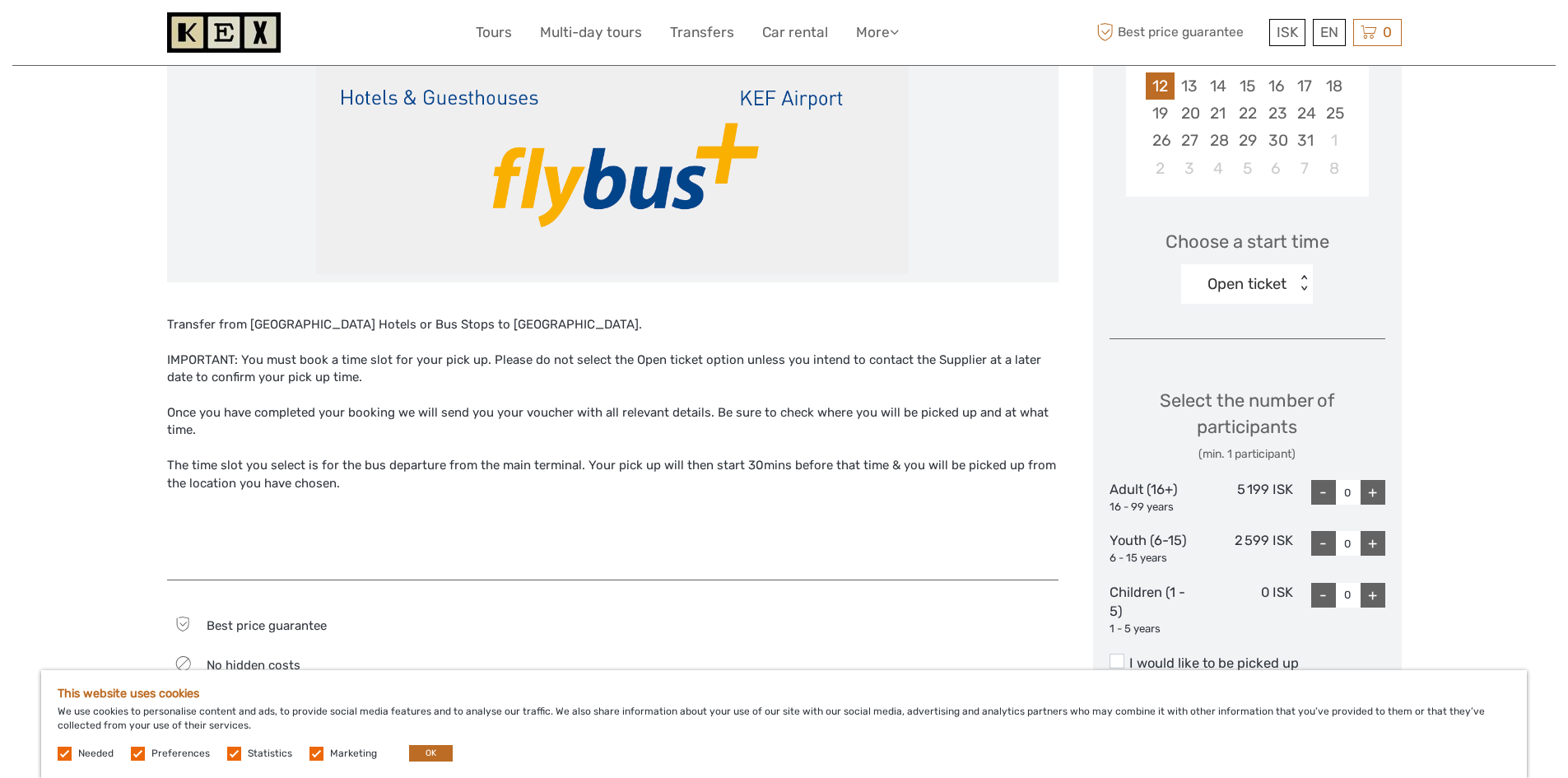
scroll to position [247, 0]
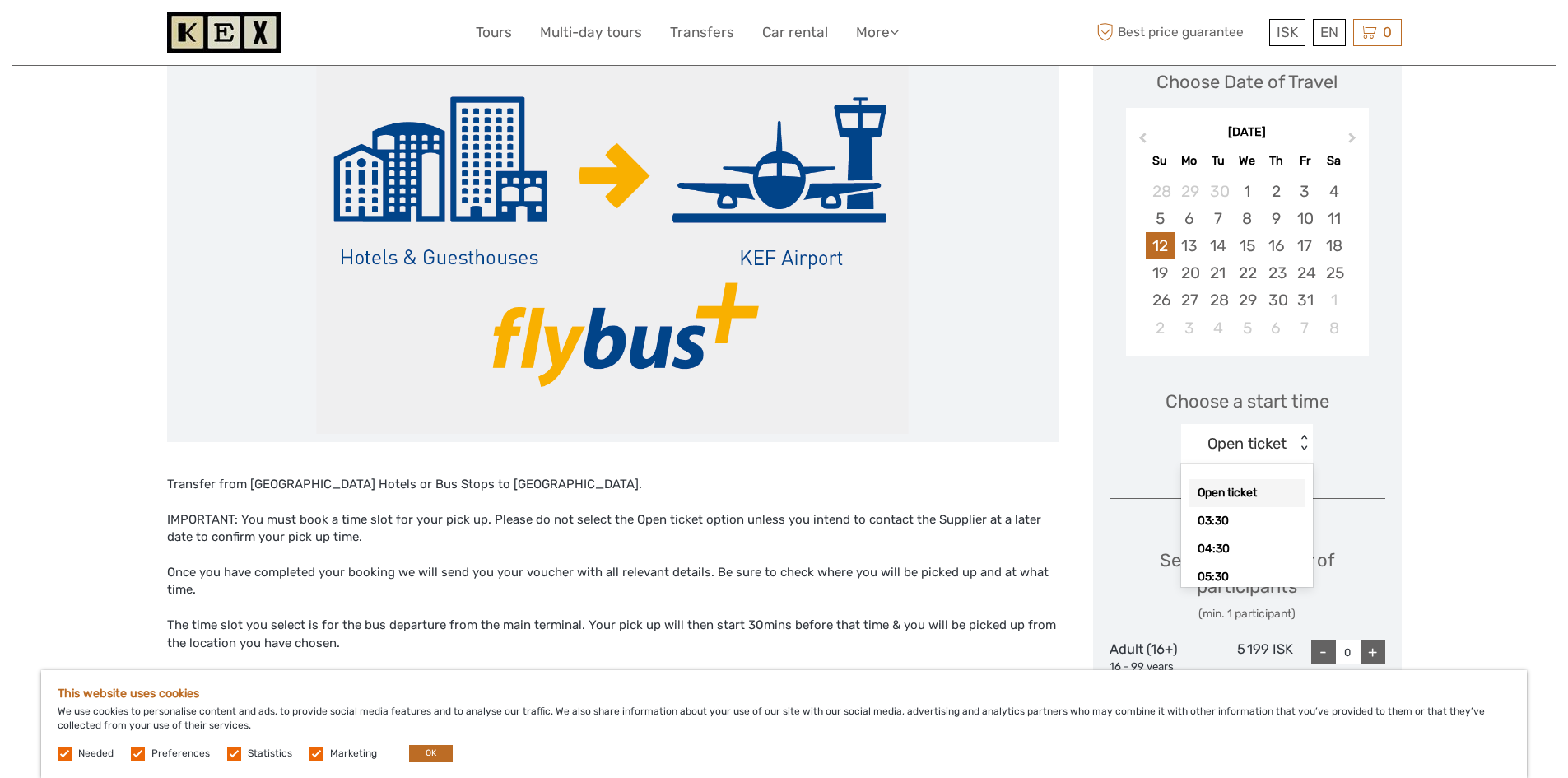
click at [1302, 449] on div "< >" at bounding box center [1304, 444] width 14 height 17
click at [1251, 514] on div "03:30" at bounding box center [1247, 521] width 115 height 28
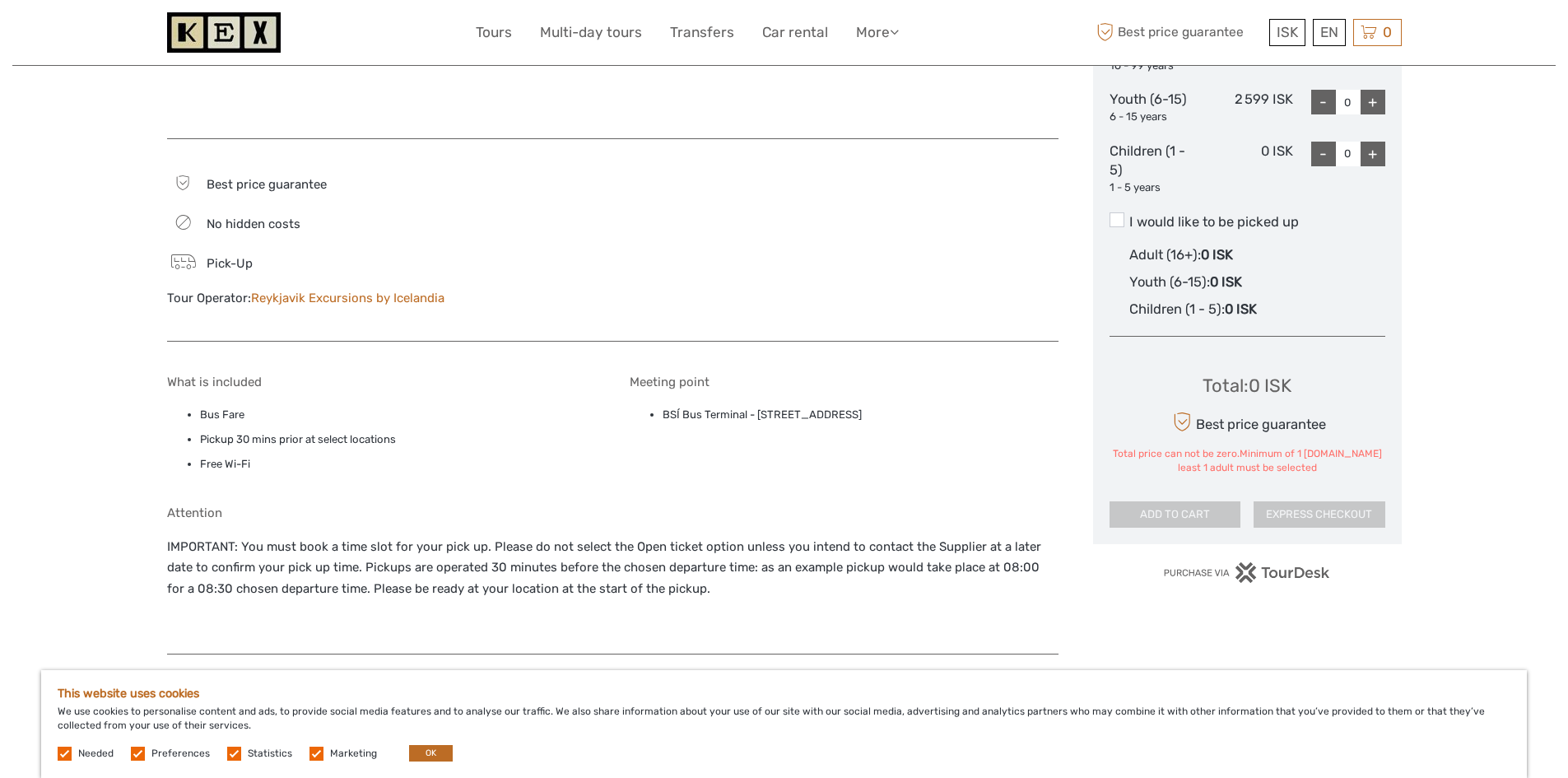
scroll to position [577, 0]
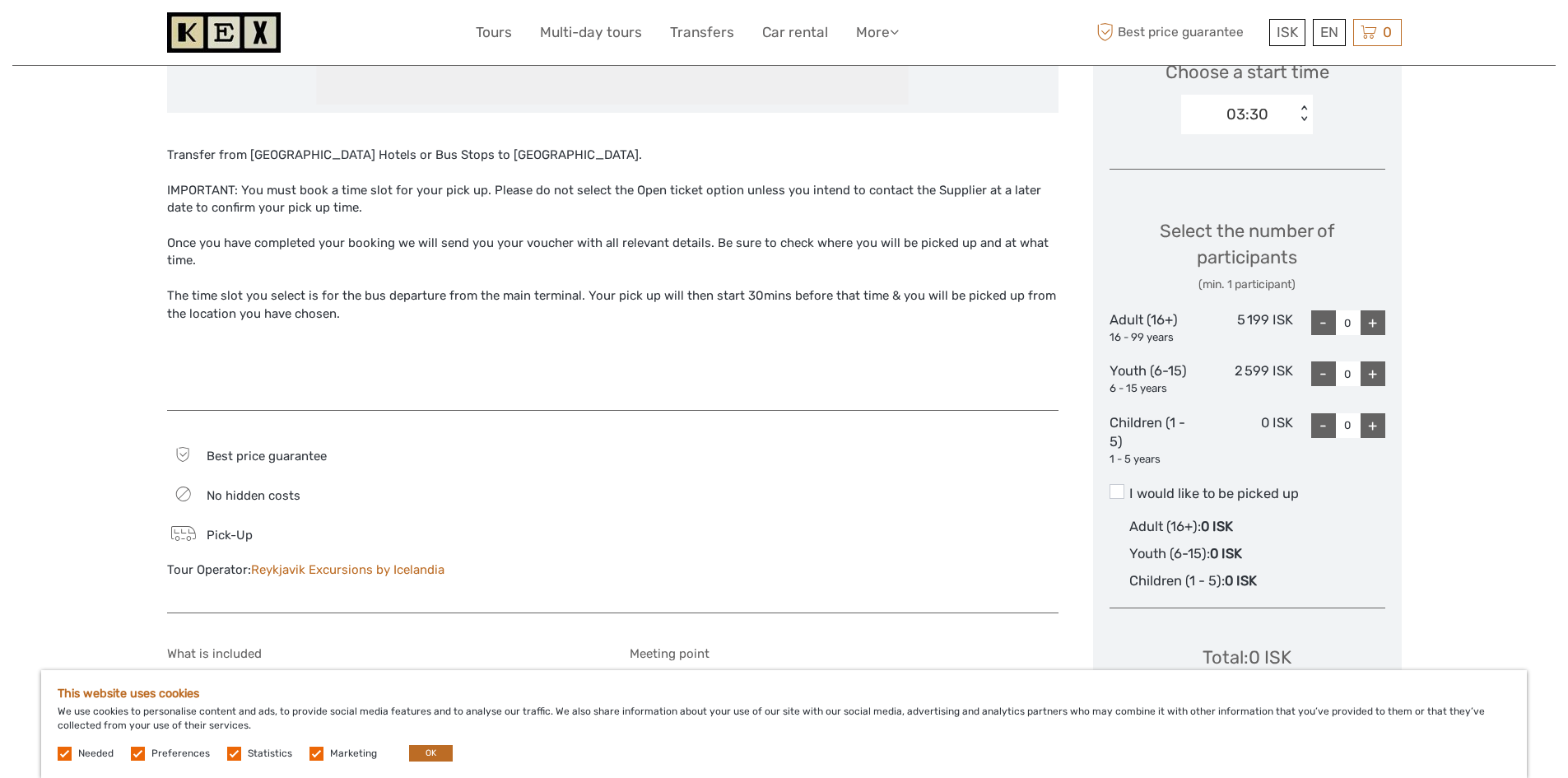
click at [1373, 322] on div "+" at bounding box center [1373, 322] width 25 height 25
type input "1"
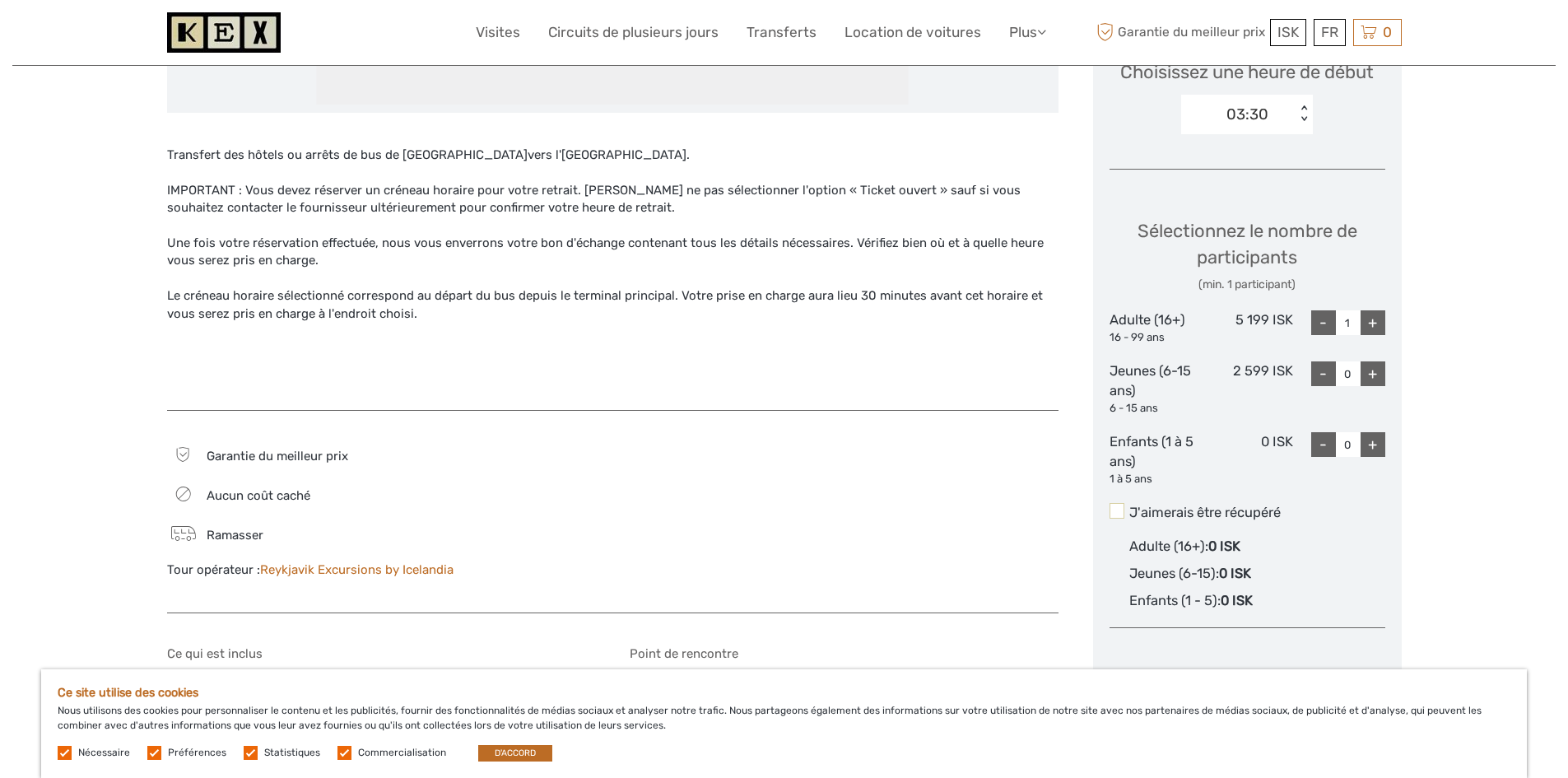
click at [1118, 515] on span at bounding box center [1116, 510] width 14 height 15
click at [1130, 507] on input "J'aimerais être récupéré" at bounding box center [1130, 507] width 0 height 0
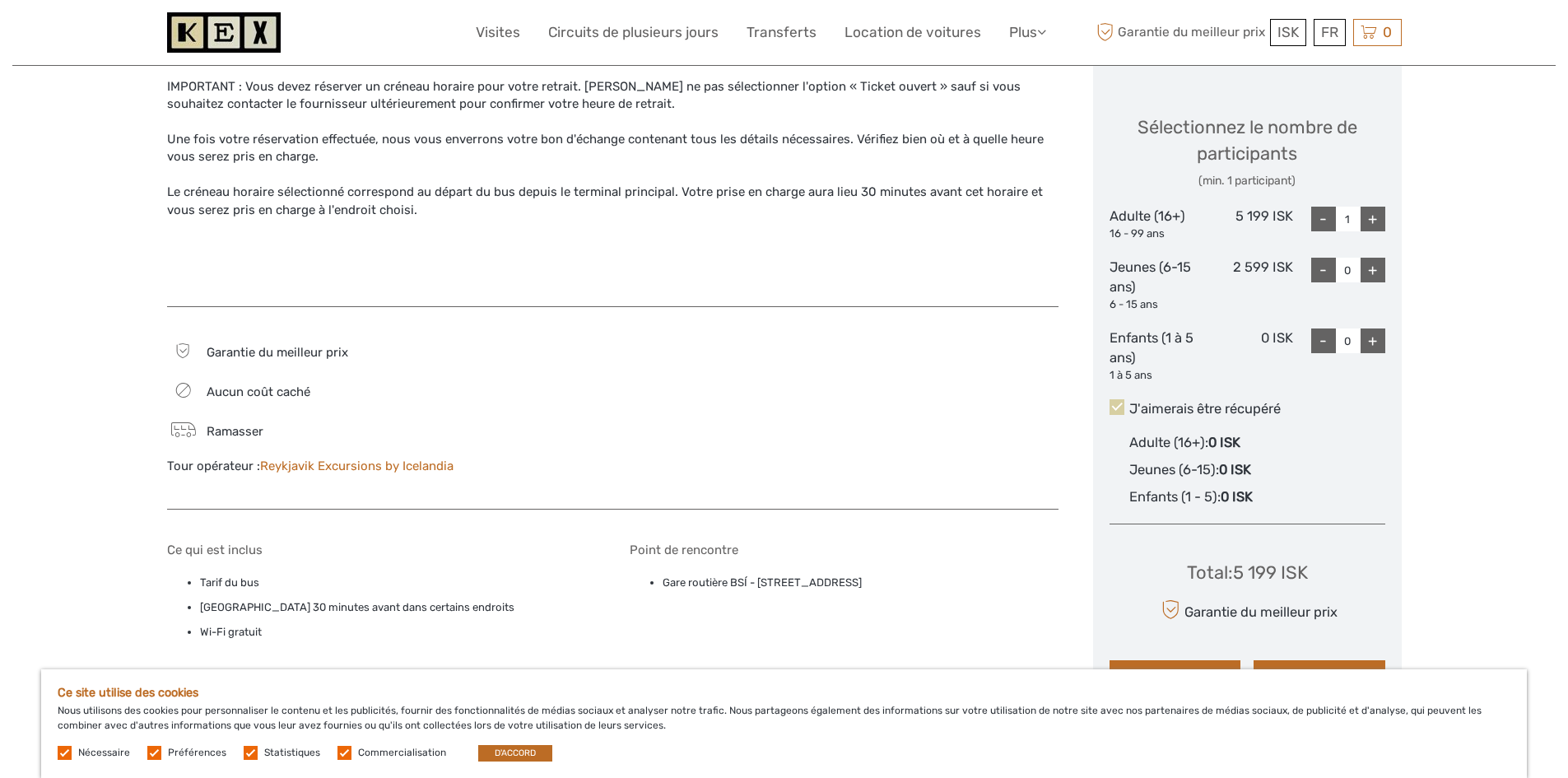
scroll to position [906, 0]
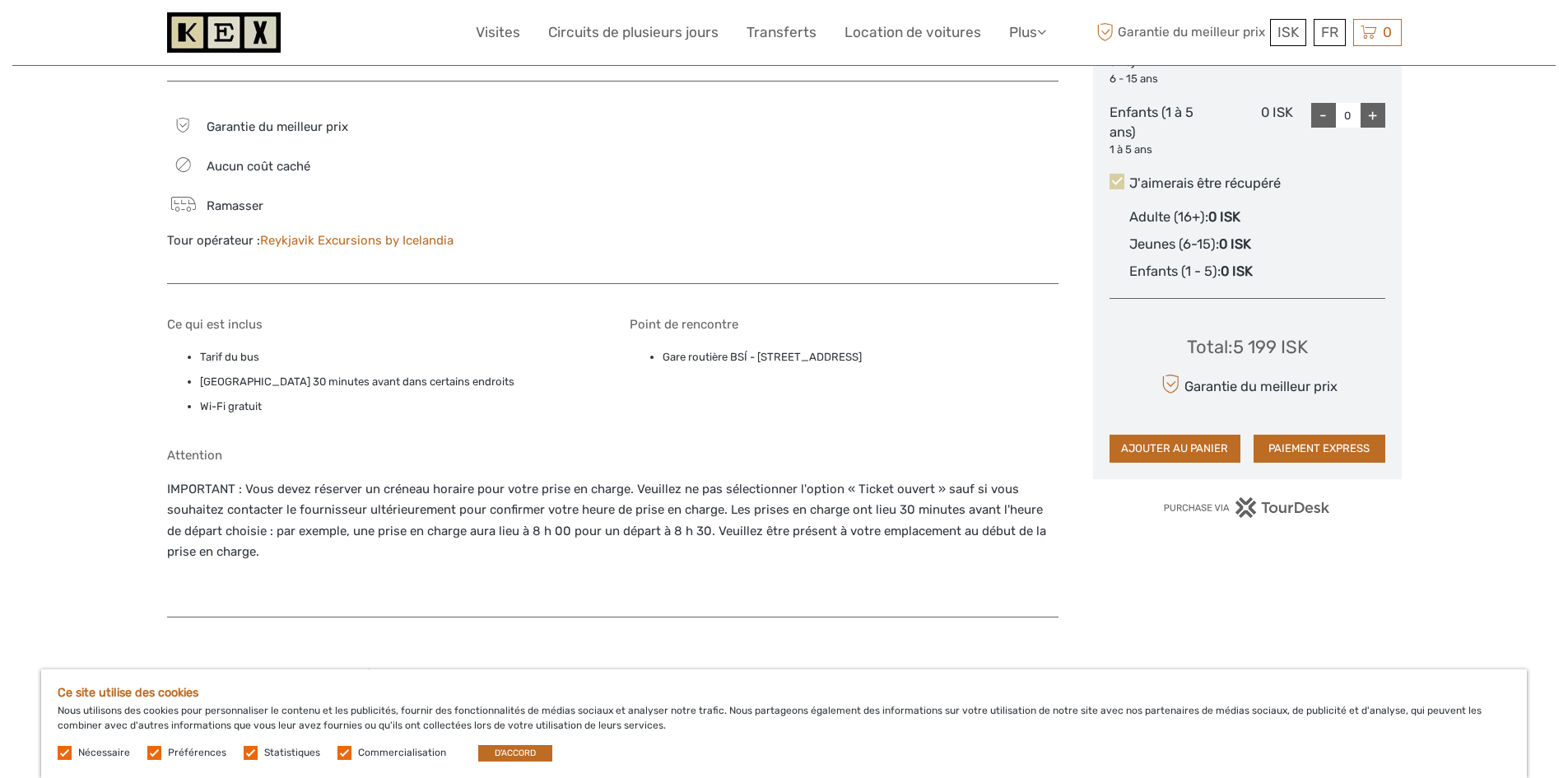
click at [1119, 183] on span at bounding box center [1116, 181] width 14 height 15
click at [1130, 177] on input "J'aimerais être récupéré" at bounding box center [1130, 177] width 0 height 0
click at [1119, 183] on span at bounding box center [1116, 181] width 14 height 15
click at [1130, 177] on input "J'aimerais être récupéré" at bounding box center [1130, 177] width 0 height 0
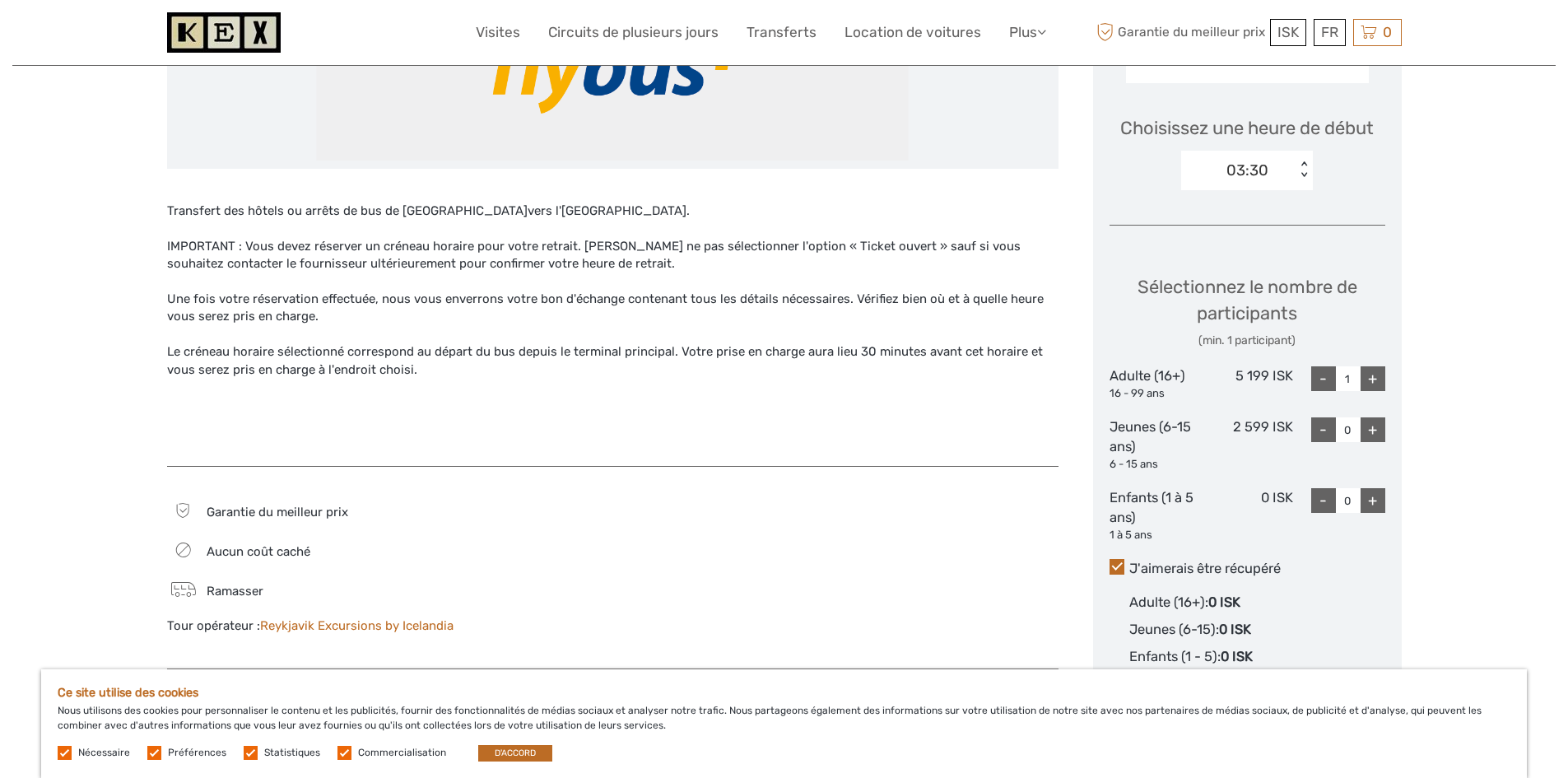
scroll to position [741, 0]
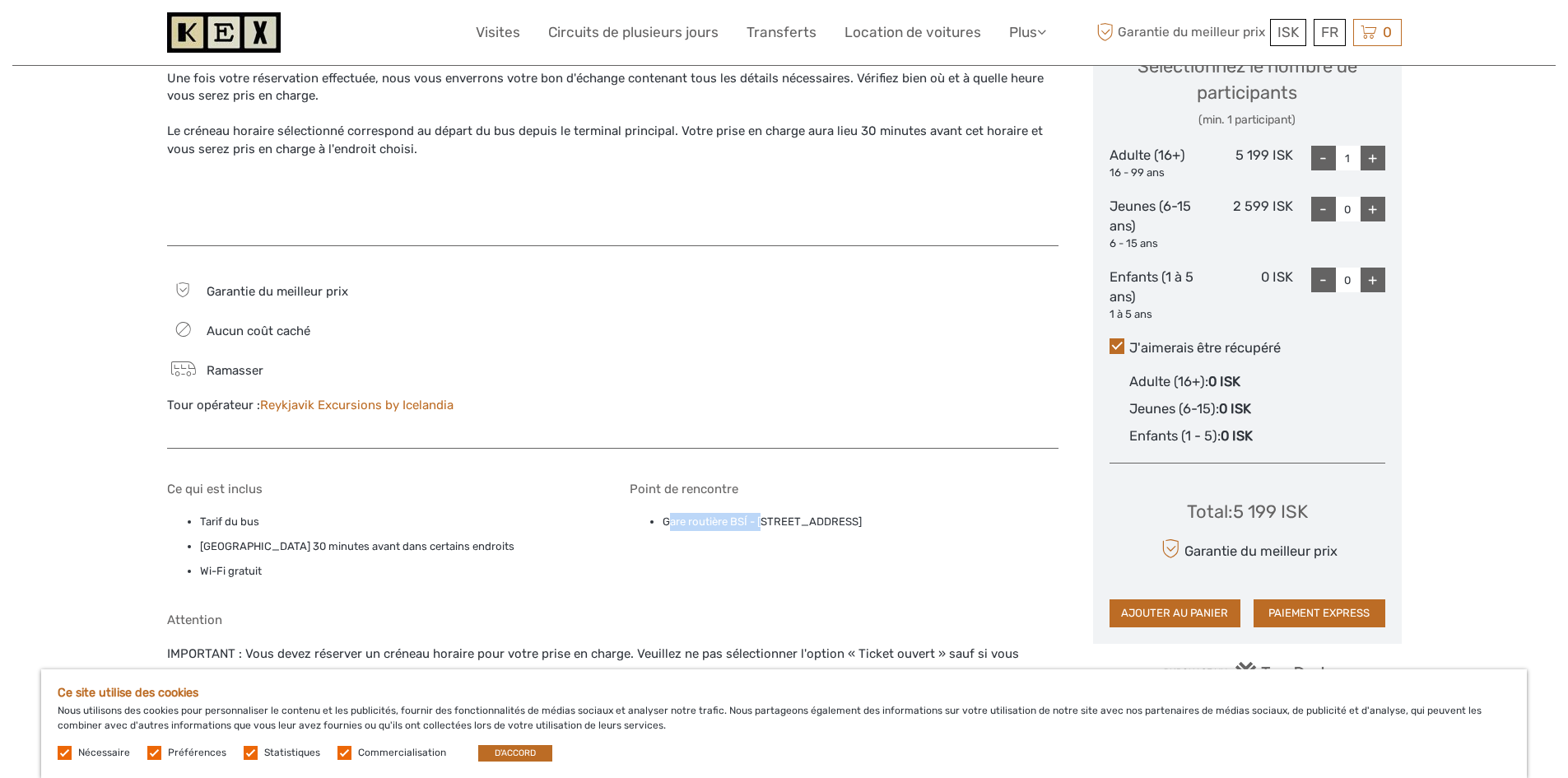
drag, startPoint x: 667, startPoint y: 517, endPoint x: 749, endPoint y: 522, distance: 82.2
click at [767, 517] on font "Gare routière BSÍ - Vatnsmýrarvegur 10, Reykjavík, 101" at bounding box center [762, 521] width 200 height 12
click at [669, 549] on div "Point de rencontre Gare routière BSÍ - Vatnsmýrarvegur 10, Reykjavík, 101" at bounding box center [844, 535] width 429 height 107
click at [662, 520] on ul "Gare routière BSÍ - Vatnsmýrarvegur 10, Reykjavík, 101" at bounding box center [844, 521] width 429 height 18
drag, startPoint x: 662, startPoint y: 520, endPoint x: 940, endPoint y: 509, distance: 278.2
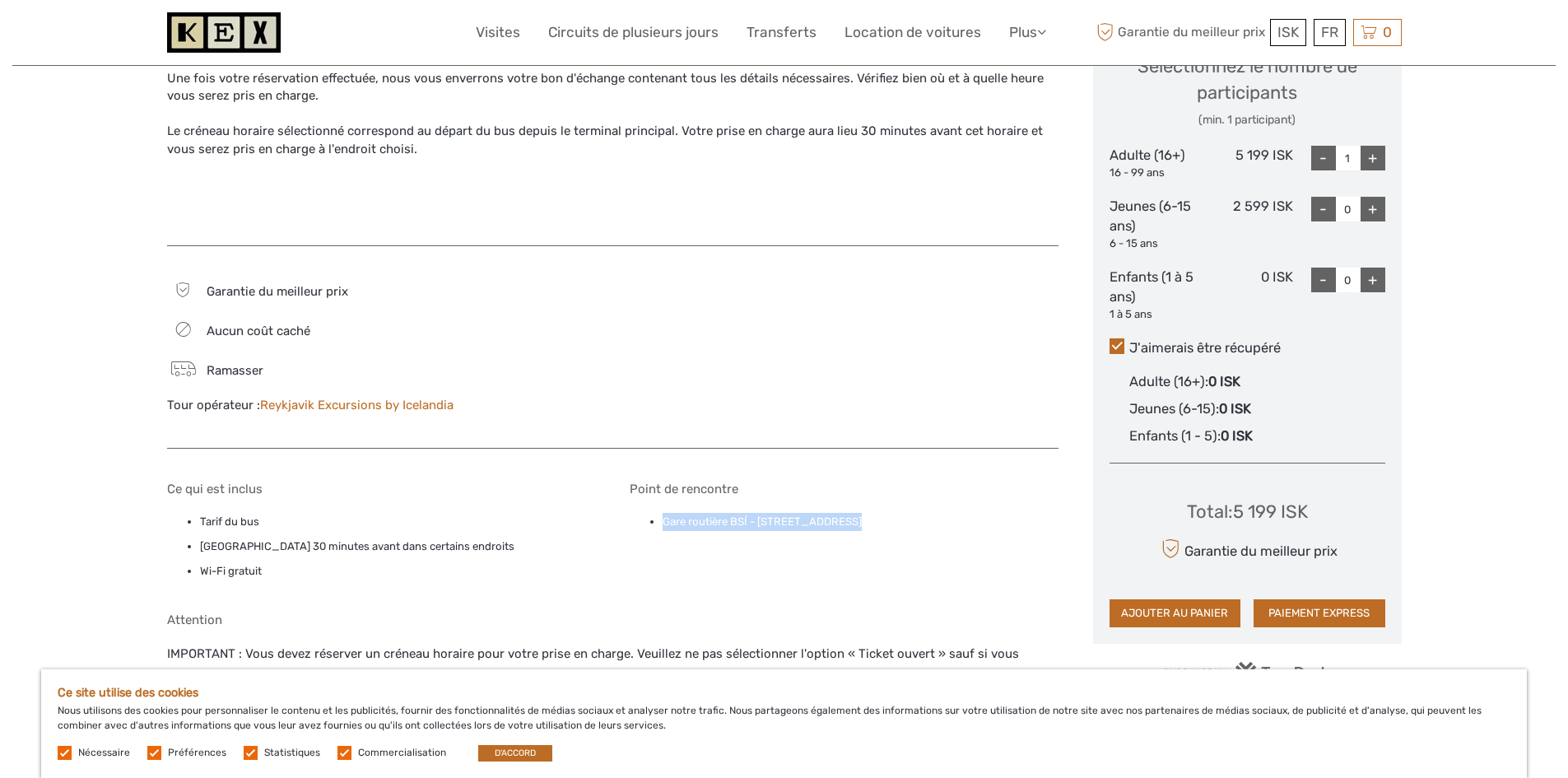
click at [940, 509] on div "Point de rencontre Gare routière BSÍ - Vatnsmýrarvegur 10, Reykjavík, 101" at bounding box center [844, 535] width 429 height 107
copy div "Gare routière BSÍ - Vatnsmýrarvegur 10, Reykjavík, 101"
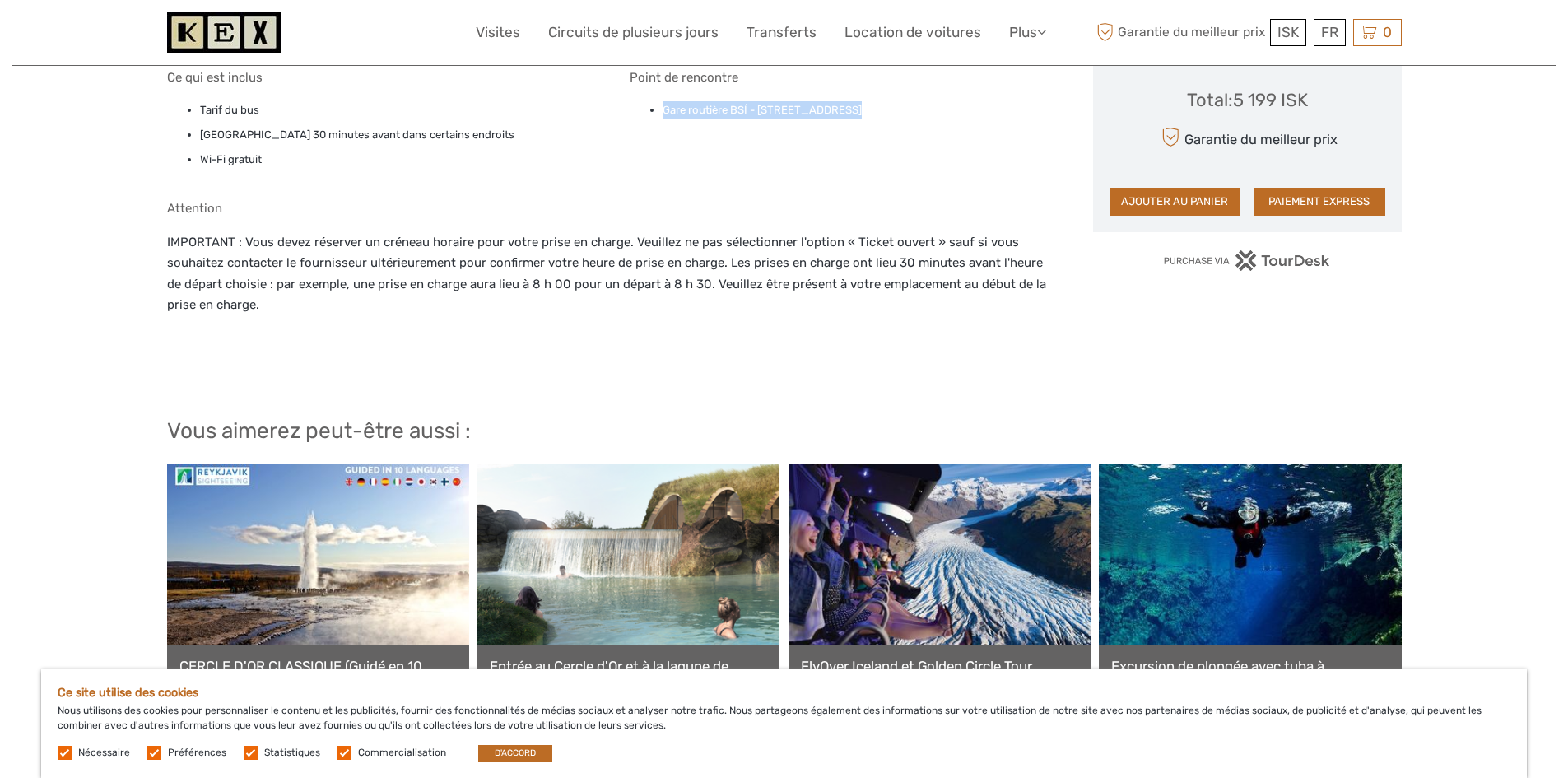
scroll to position [1568, 0]
